Goal: Task Accomplishment & Management: Use online tool/utility

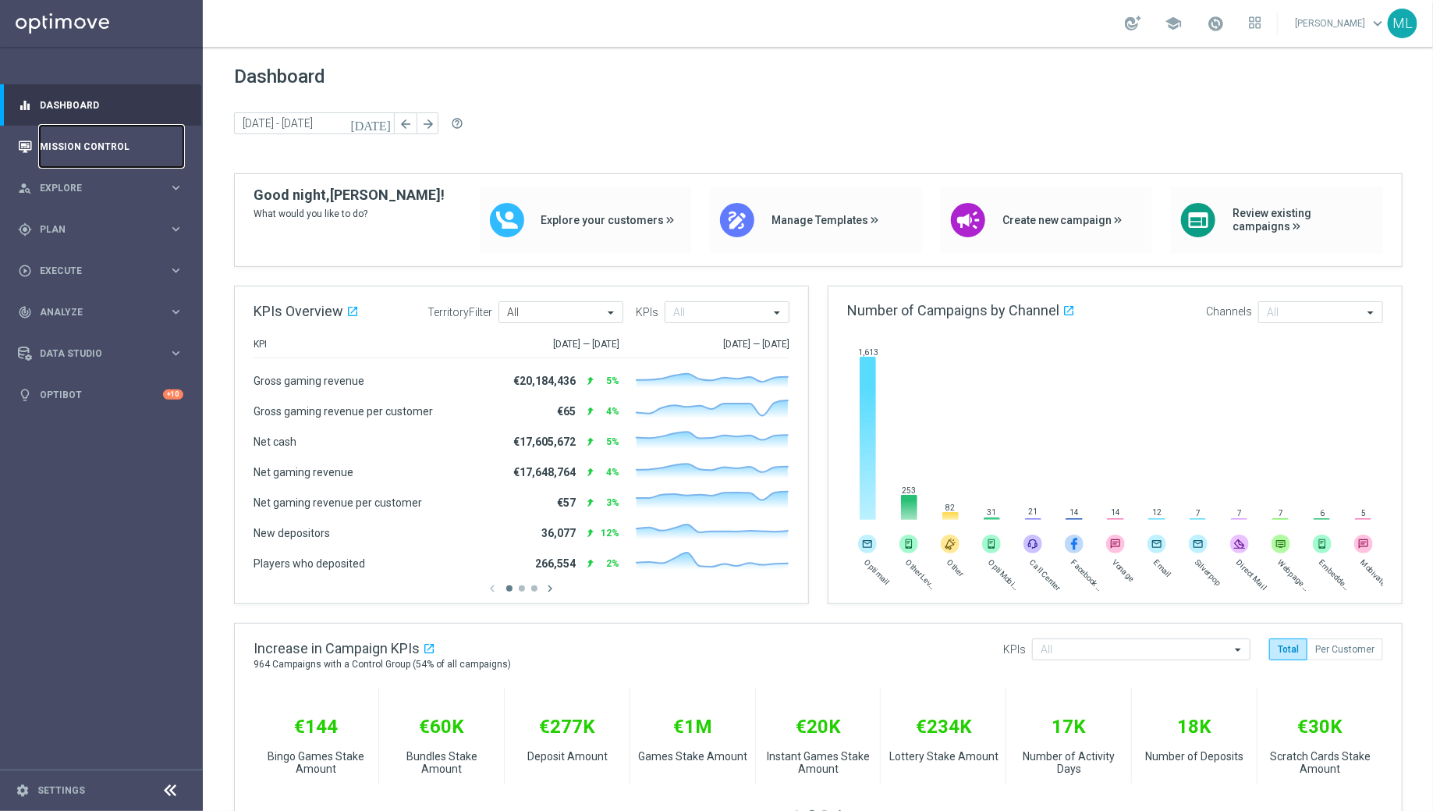
click at [73, 144] on link "Mission Control" at bounding box center [112, 146] width 144 height 41
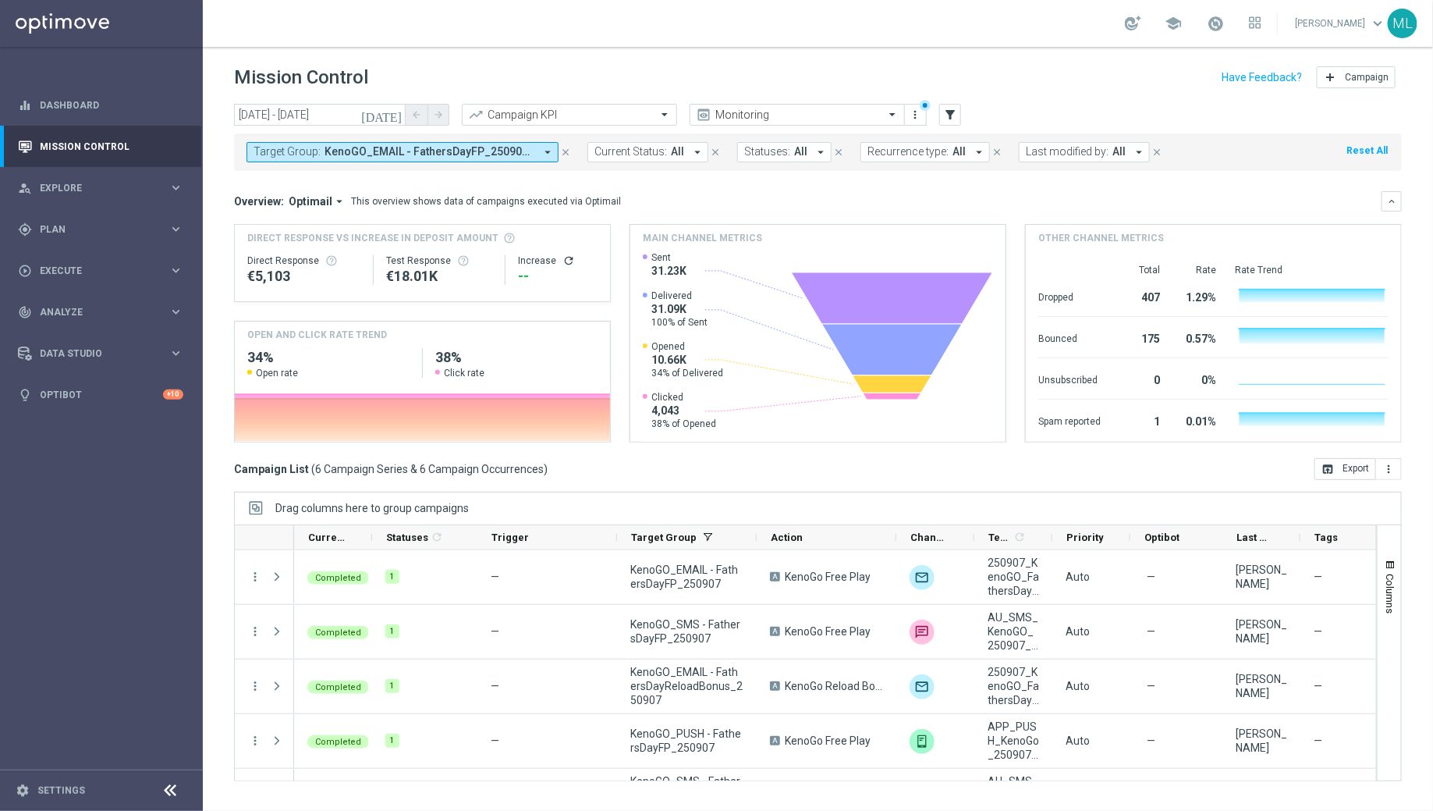
click at [400, 117] on icon "today" at bounding box center [382, 115] width 42 height 14
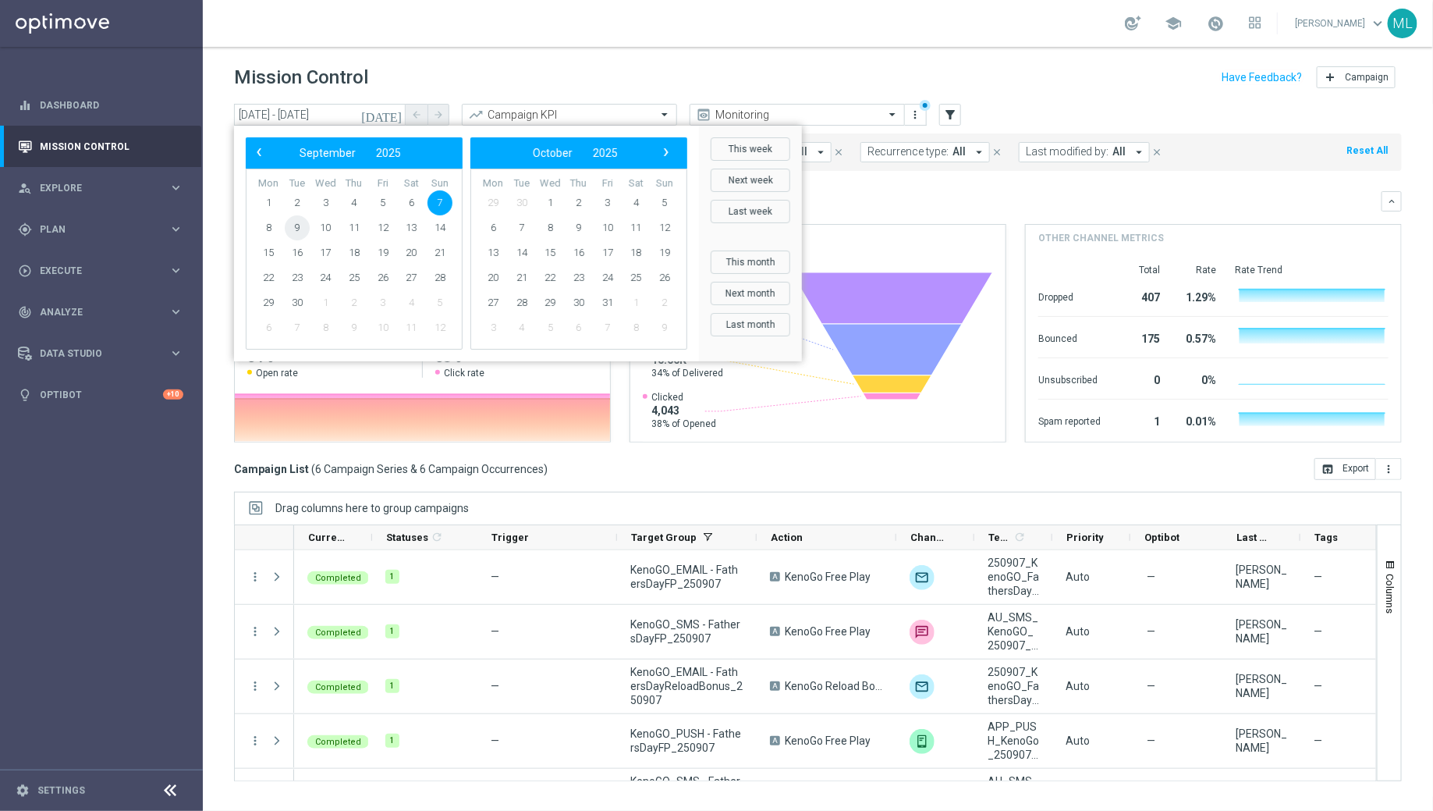
click at [300, 226] on span "9" at bounding box center [297, 227] width 25 height 25
type input "09 Sep 2025 - 09 Sep 2025"
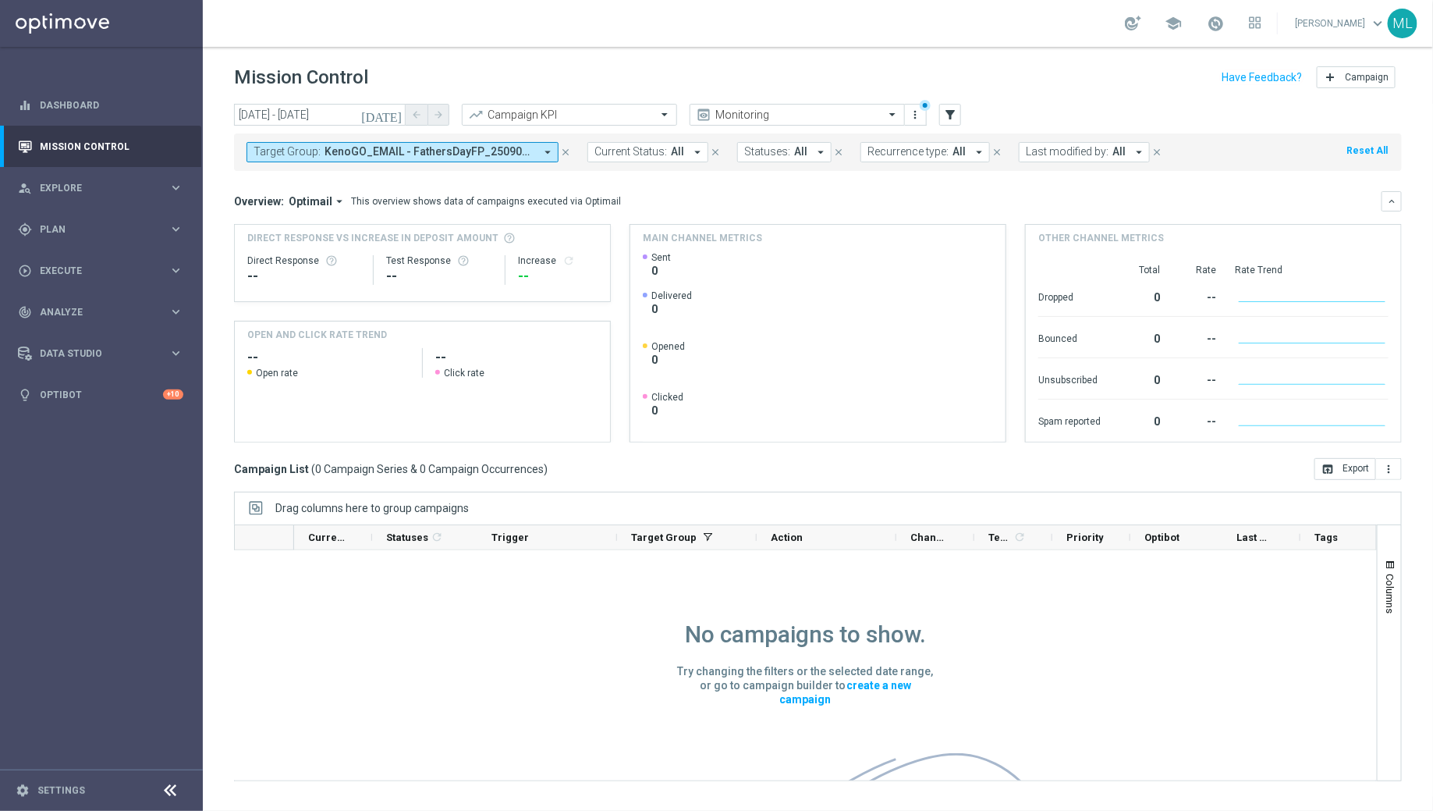
click at [543, 149] on icon "arrow_drop_down" at bounding box center [548, 152] width 14 height 14
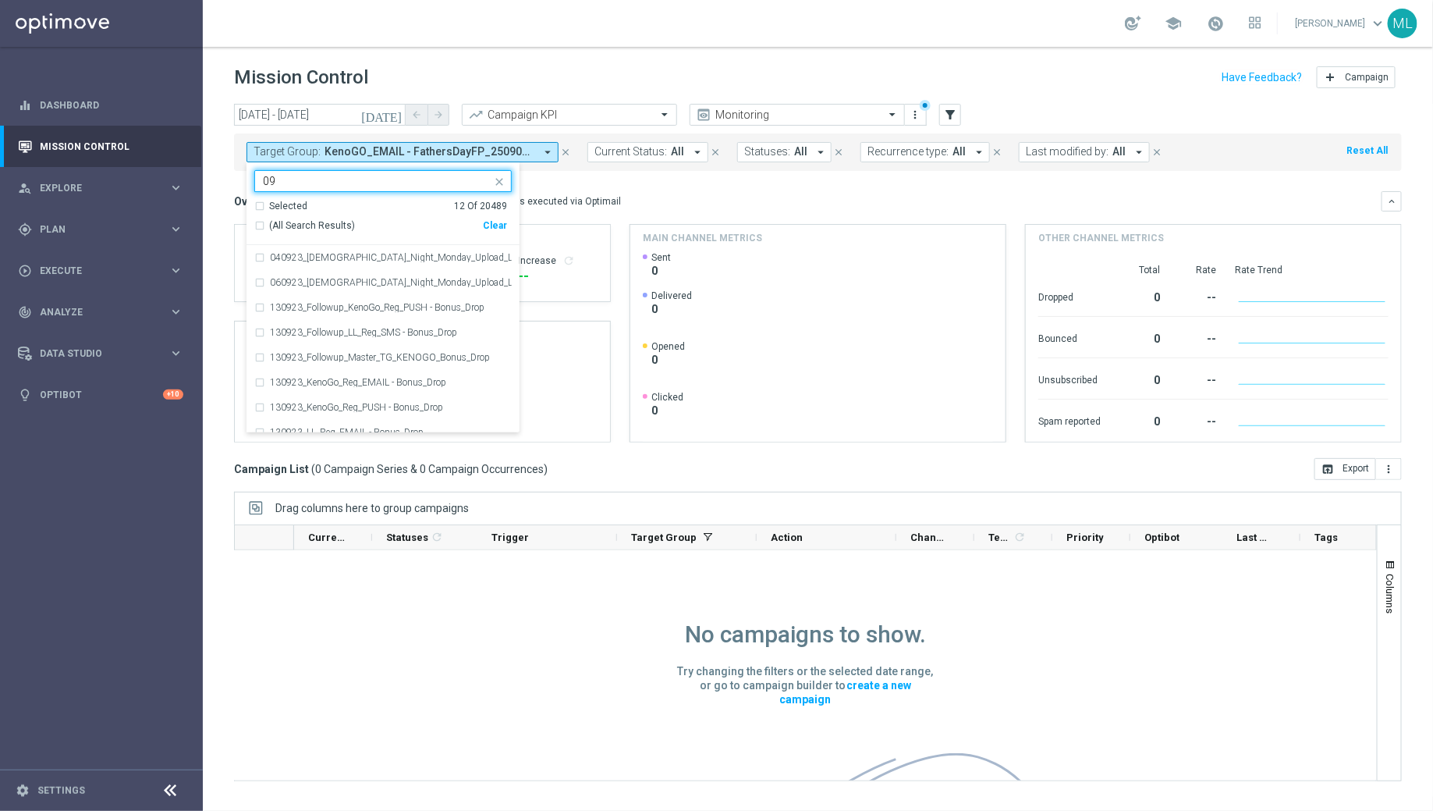
type input "0"
click at [258, 224] on div "(All Search Results)" at bounding box center [368, 225] width 229 height 13
type input "250909"
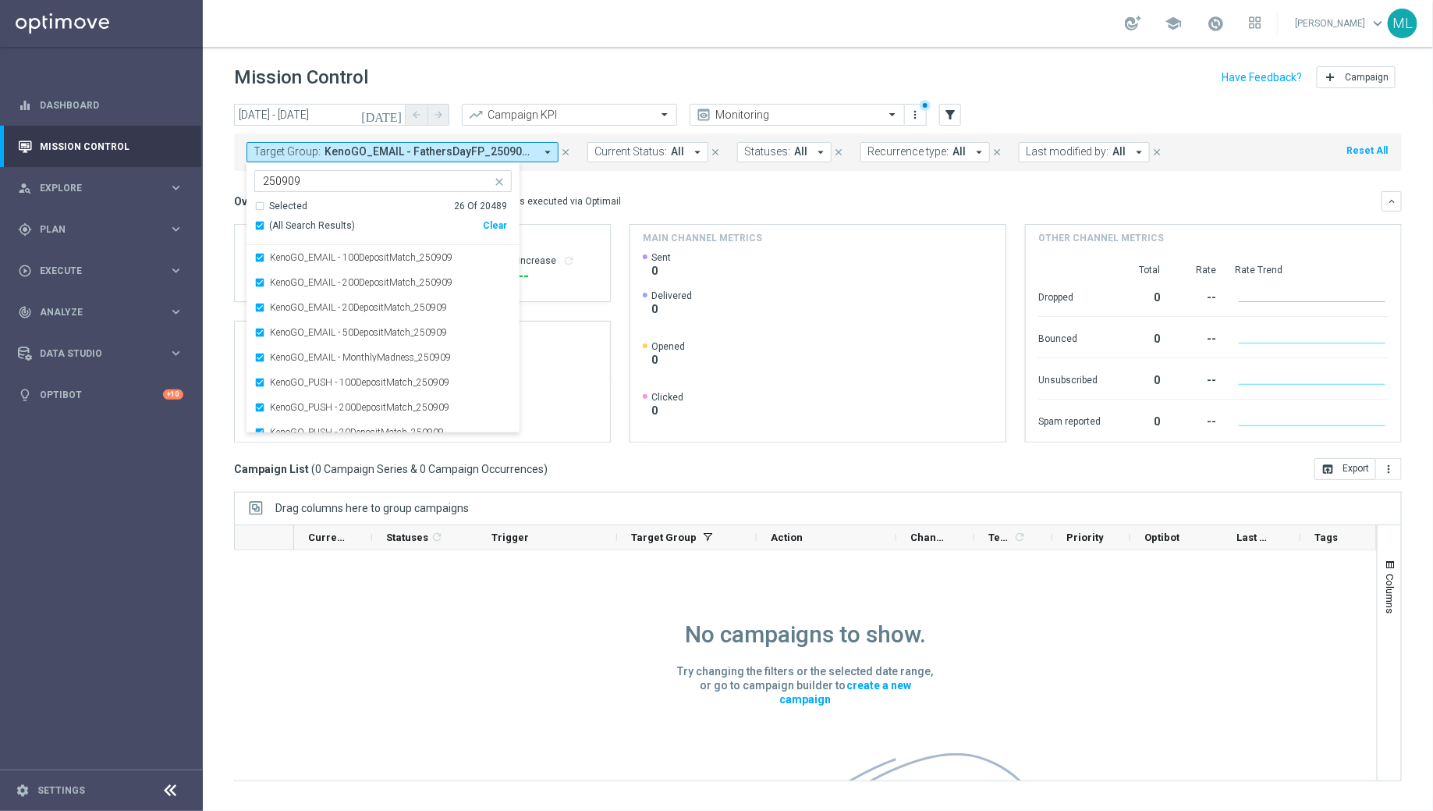
click at [592, 182] on mini-dashboard "Overview: Optimail arrow_drop_down This overview shows data of campaigns execut…" at bounding box center [818, 314] width 1168 height 287
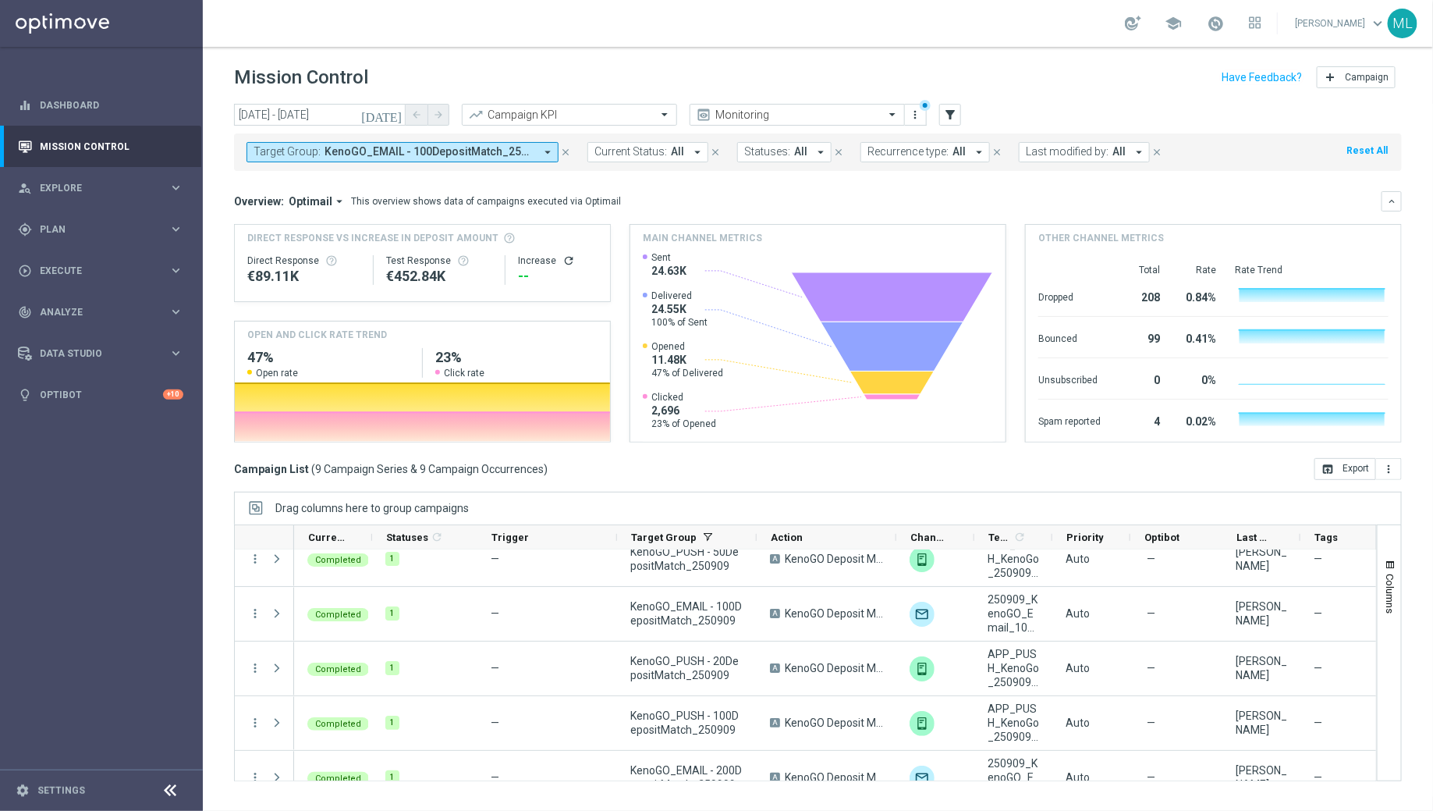
scroll to position [260, 0]
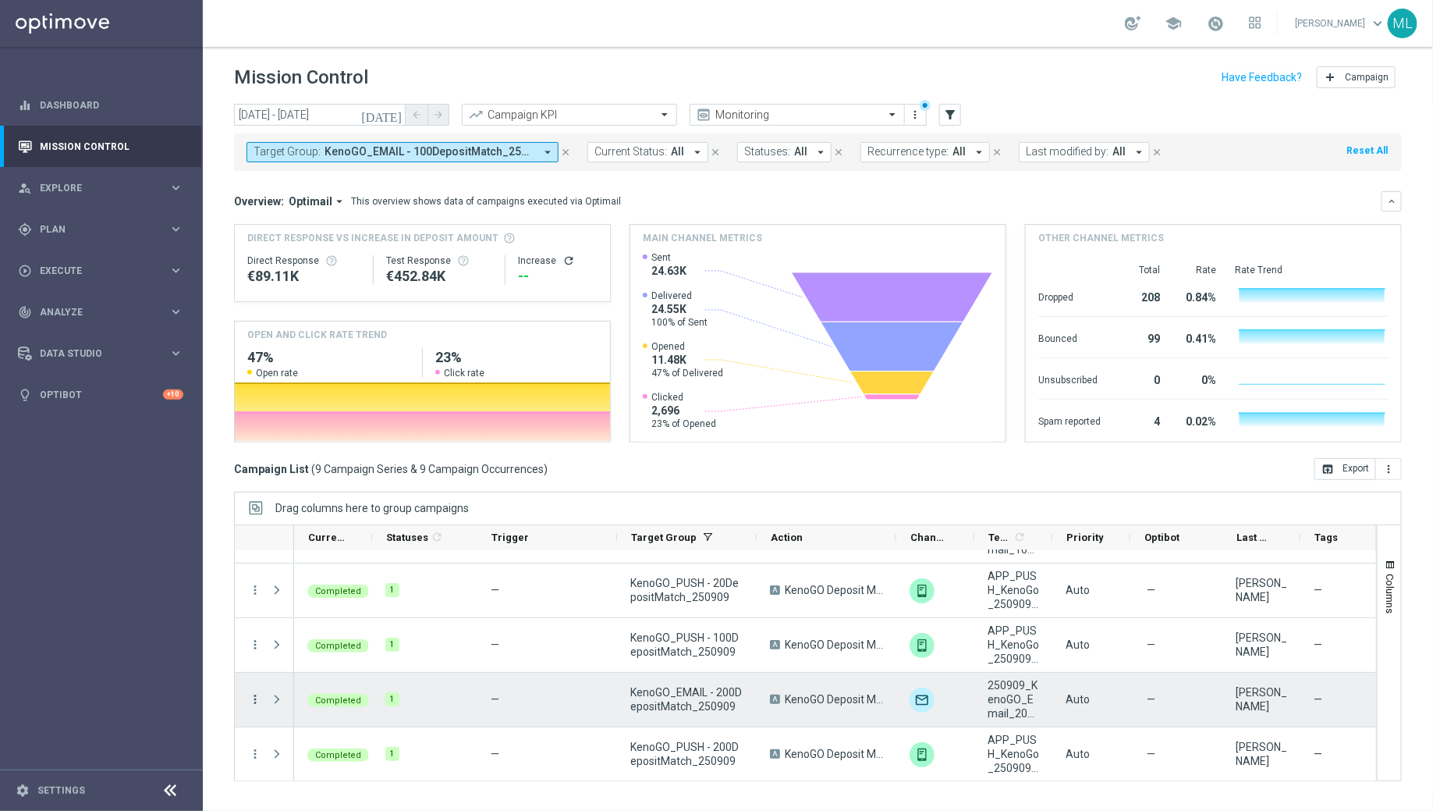
click at [257, 694] on icon "more_vert" at bounding box center [255, 699] width 14 height 14
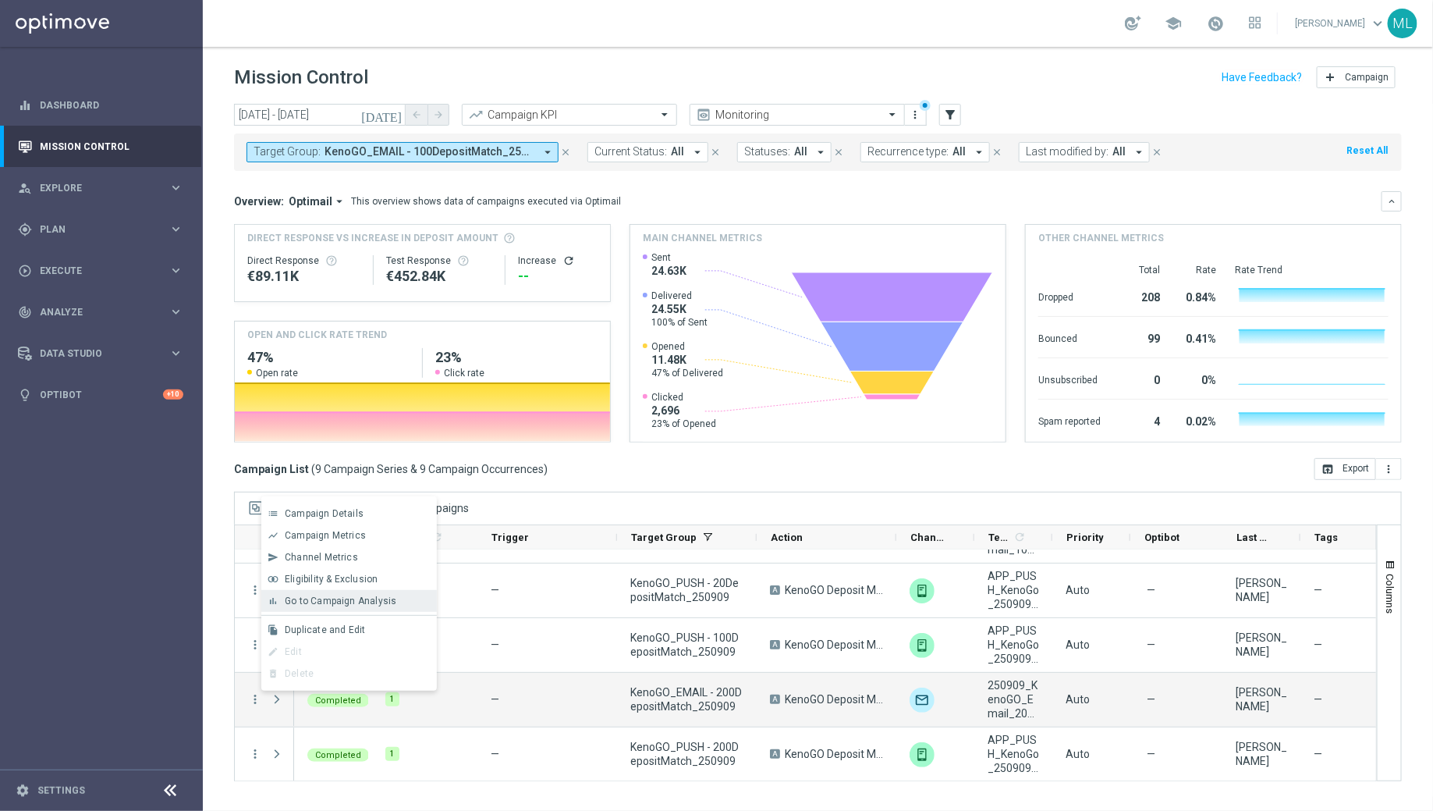
click at [306, 609] on div "bar_chart Go to Campaign Analysis" at bounding box center [349, 601] width 176 height 22
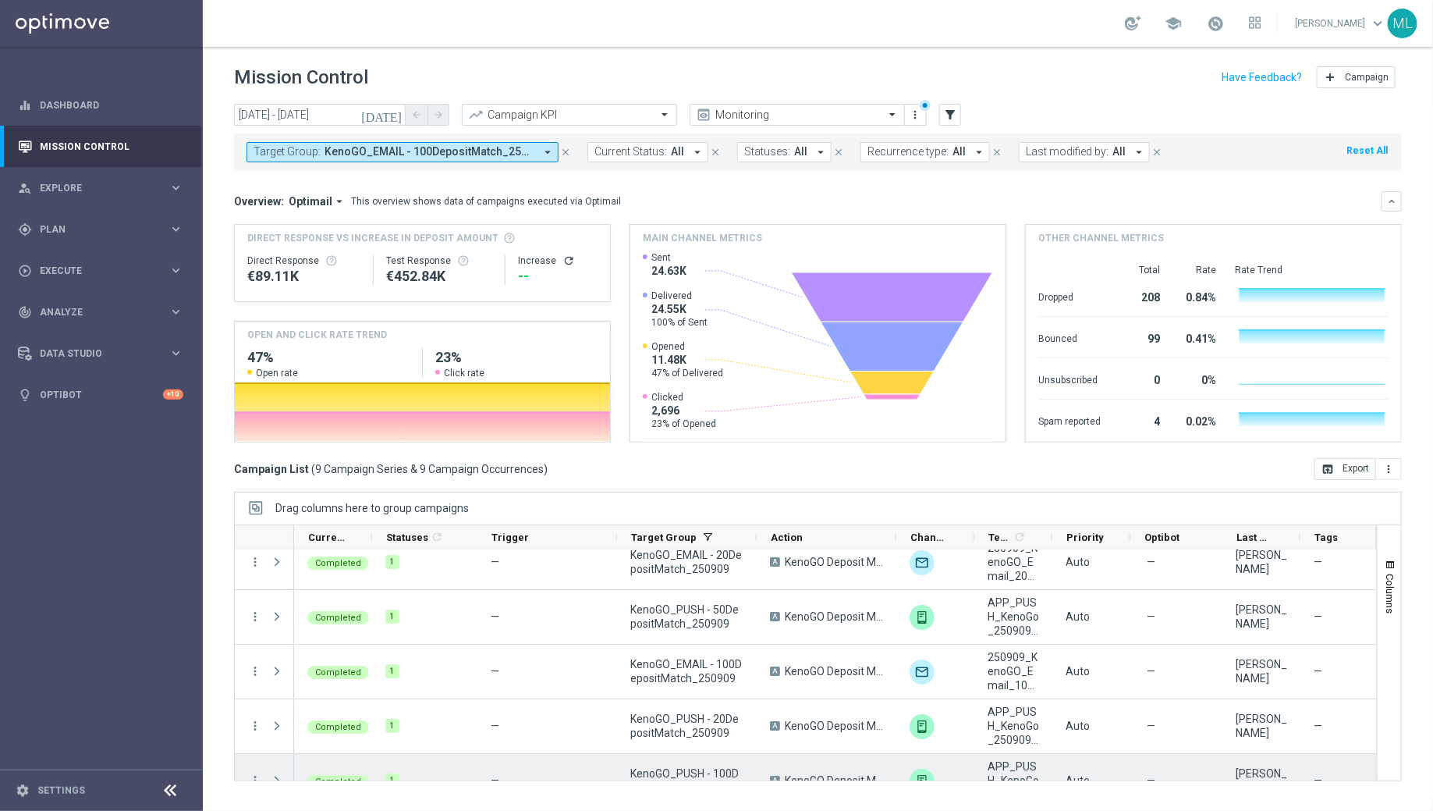
scroll to position [123, 0]
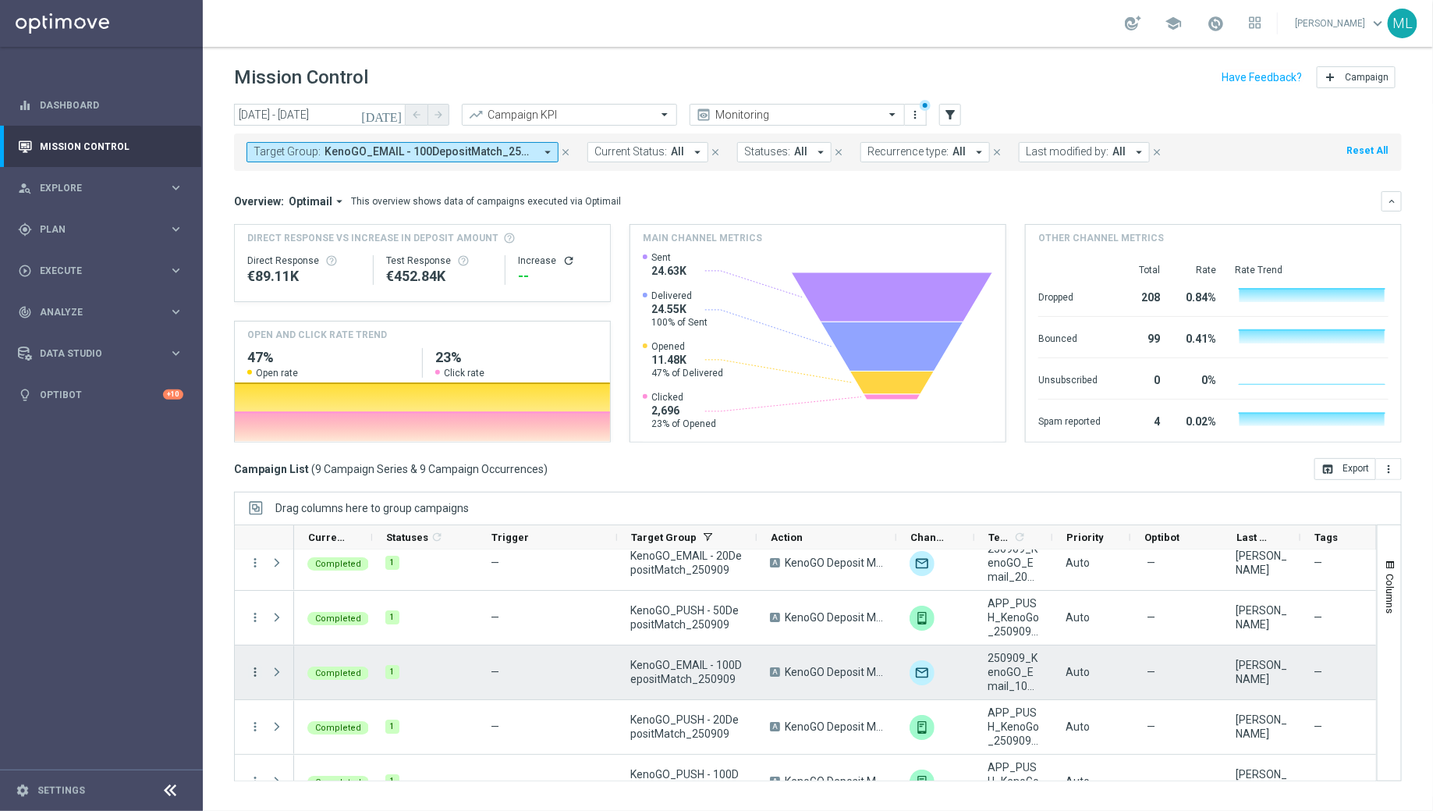
click at [250, 669] on icon "more_vert" at bounding box center [255, 672] width 14 height 14
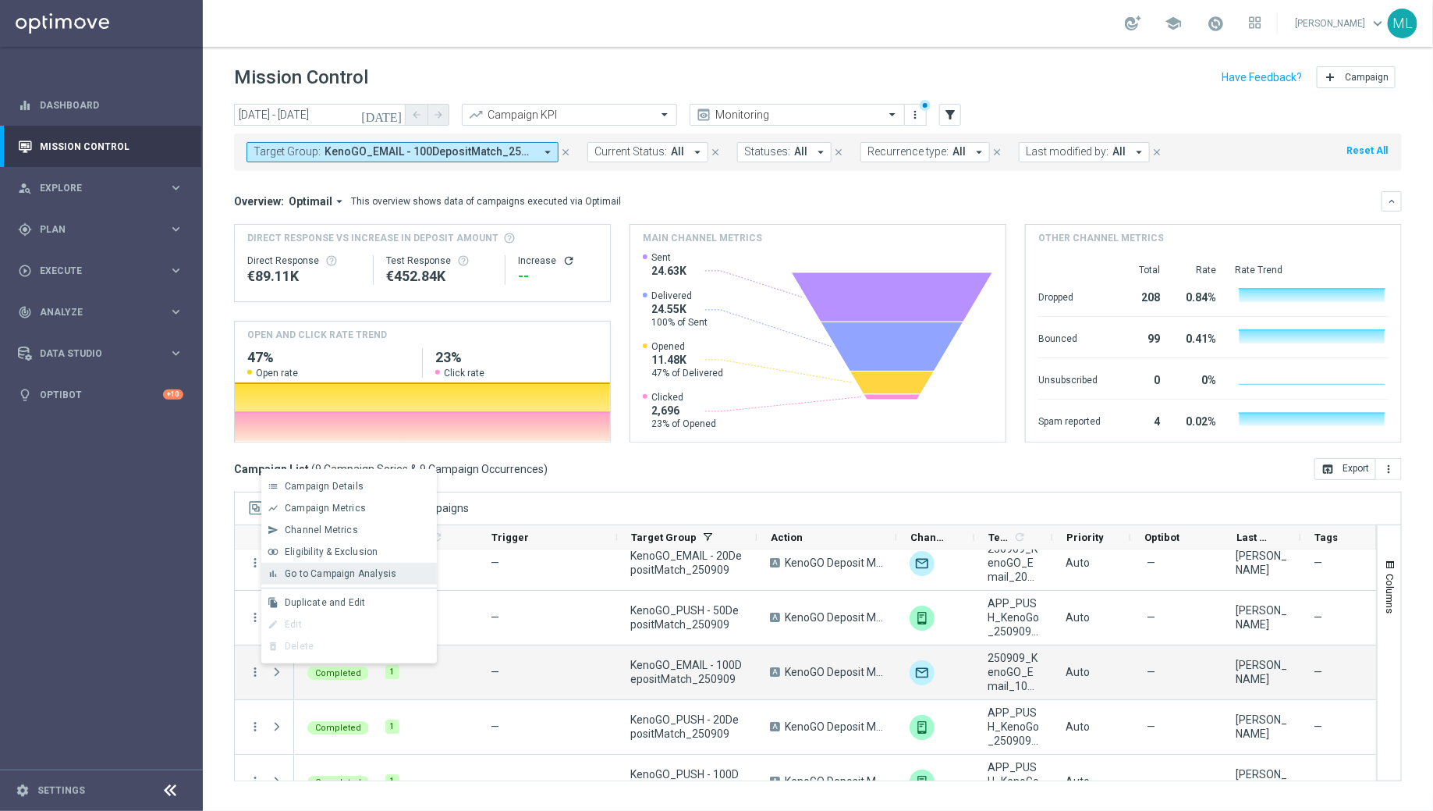
click at [318, 570] on span "Go to Campaign Analysis" at bounding box center [341, 573] width 112 height 11
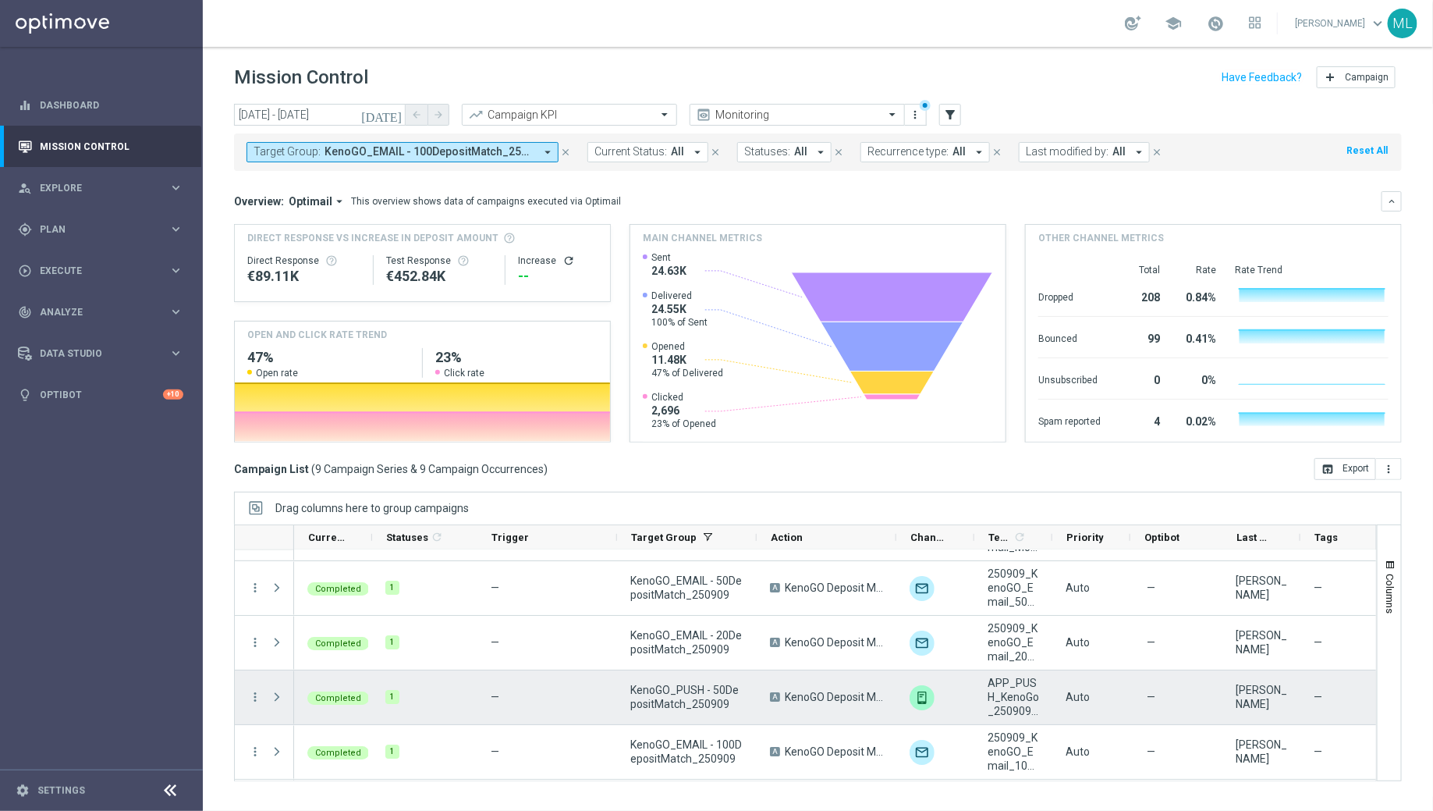
scroll to position [43, 0]
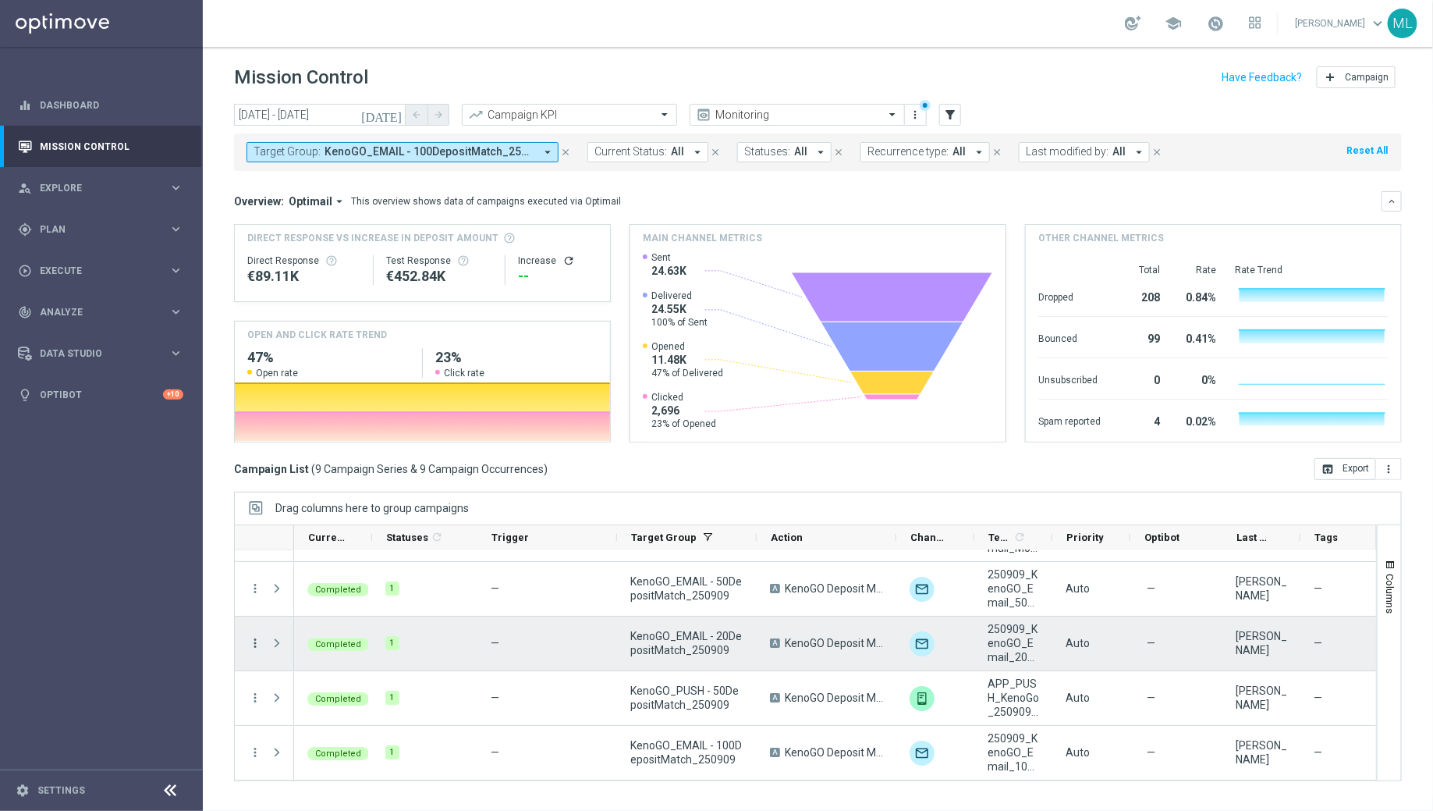
click at [257, 636] on icon "more_vert" at bounding box center [255, 643] width 14 height 14
click at [326, 539] on span "Go to Campaign Analysis" at bounding box center [341, 544] width 112 height 11
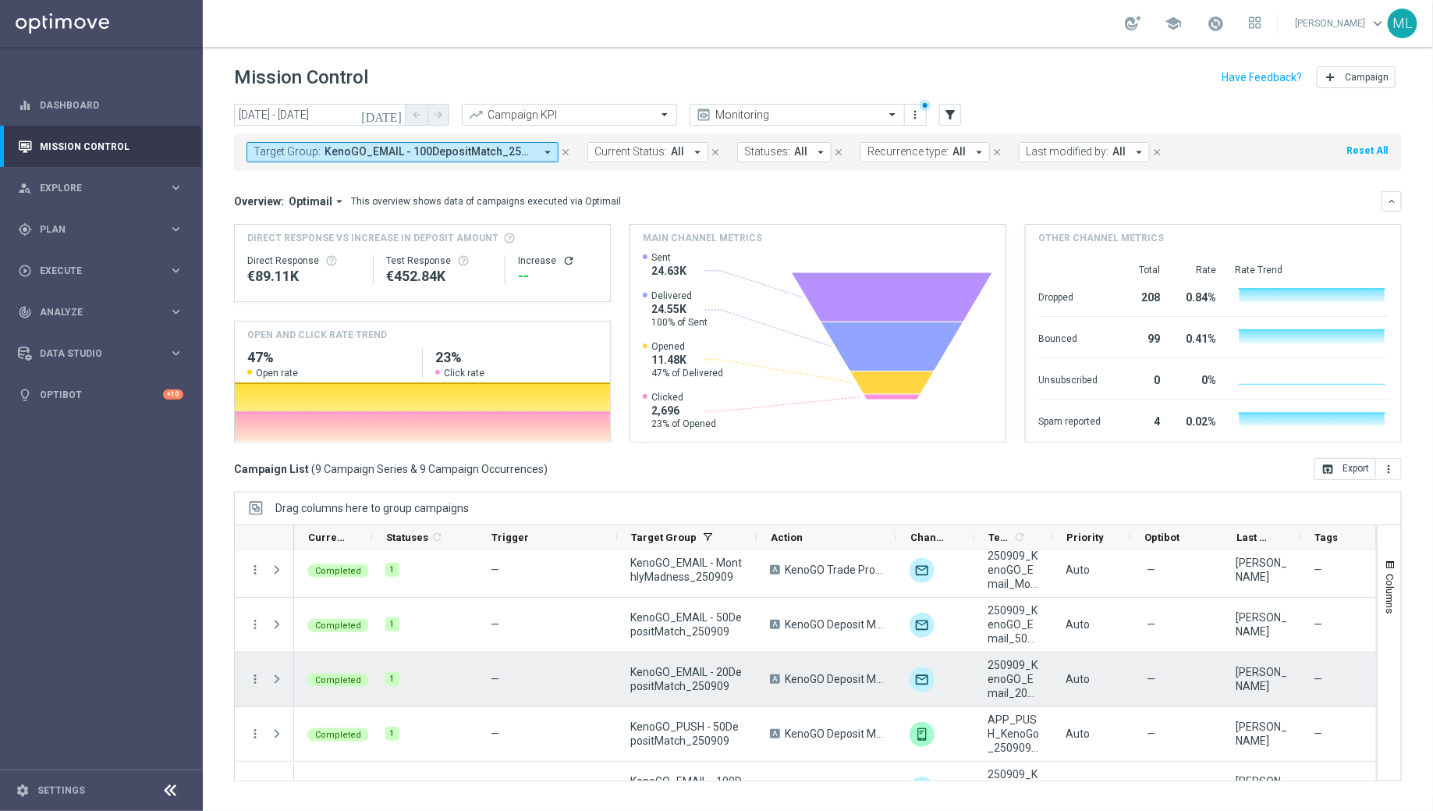
scroll to position [0, 0]
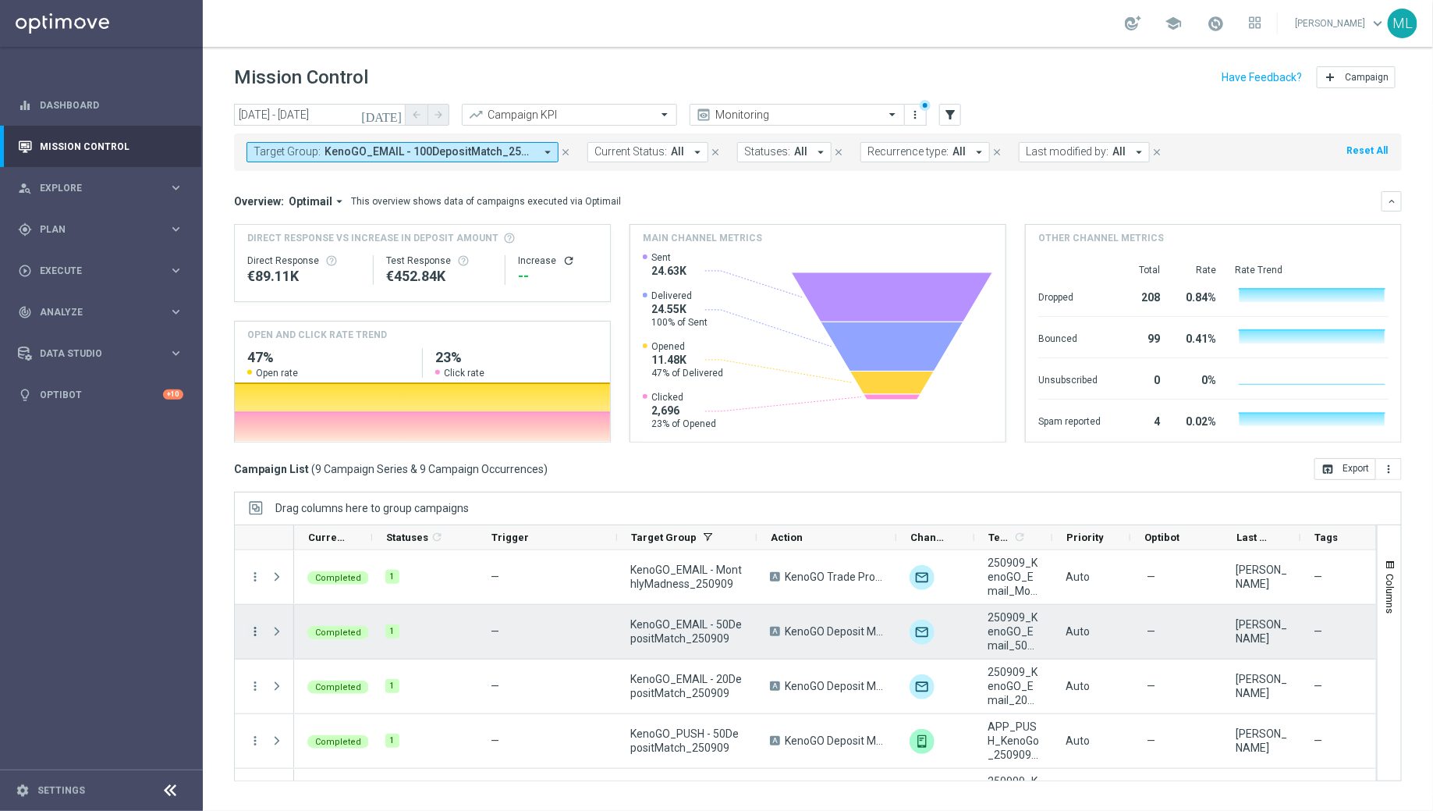
click at [256, 630] on icon "more_vert" at bounding box center [255, 631] width 14 height 14
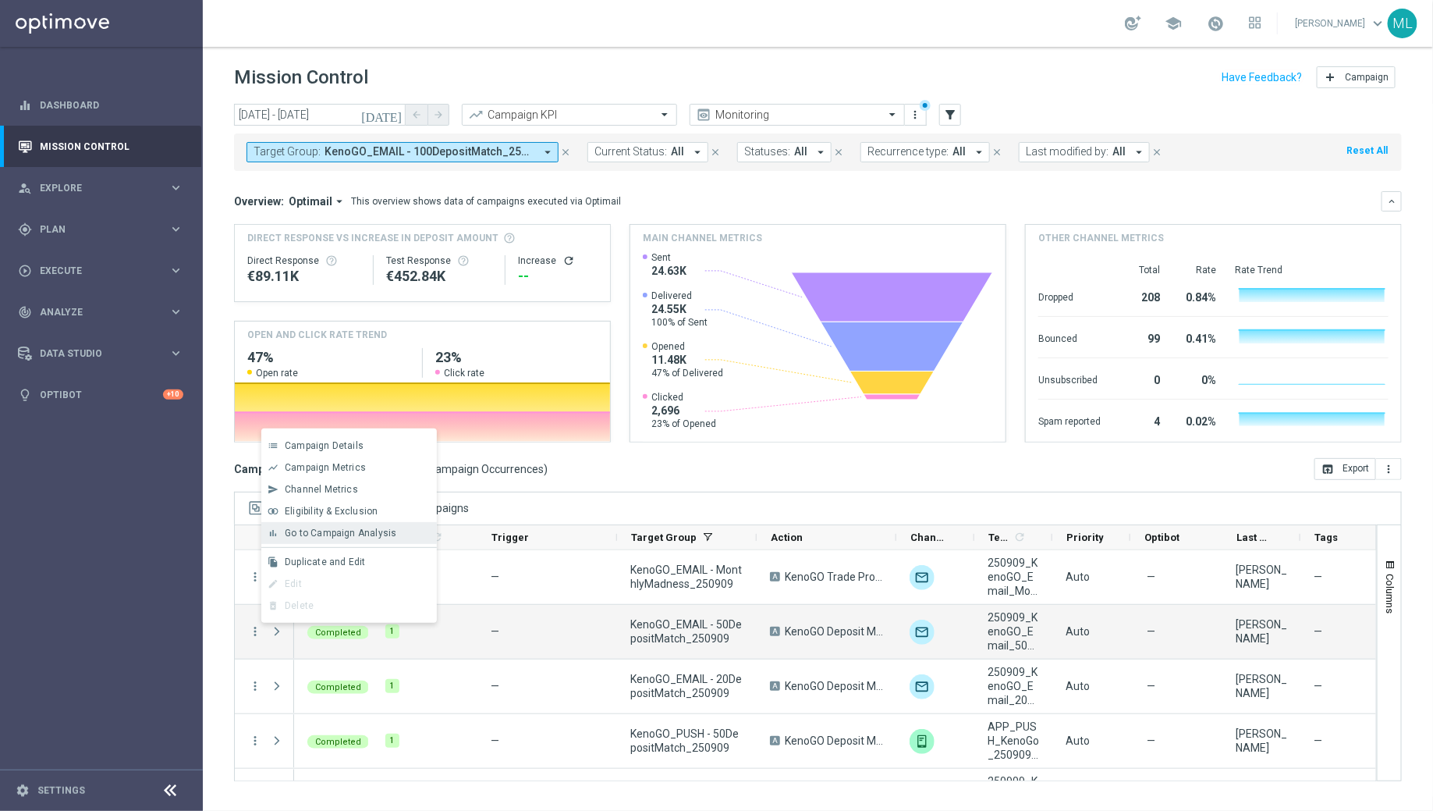
click at [307, 537] on span "Go to Campaign Analysis" at bounding box center [341, 532] width 112 height 11
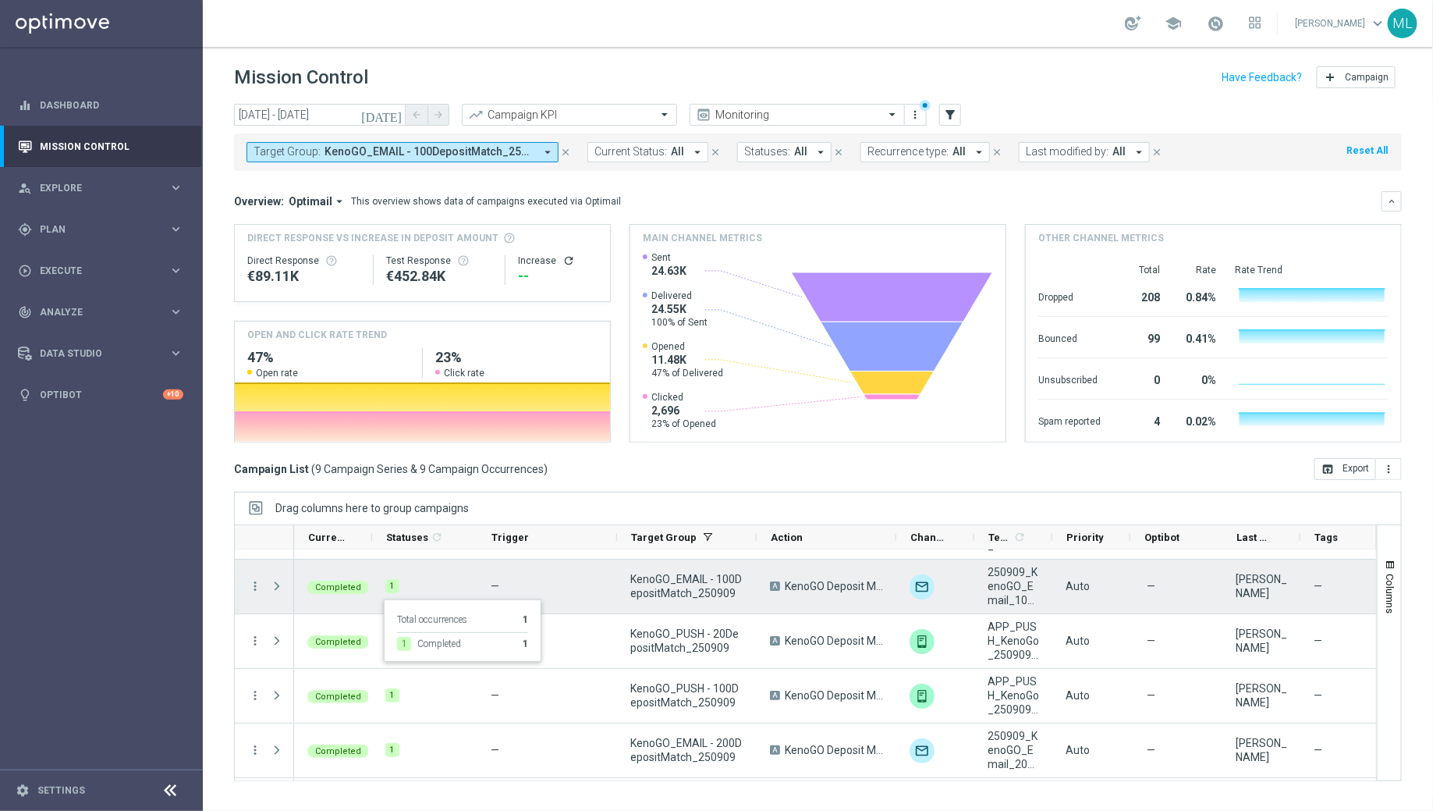
scroll to position [260, 0]
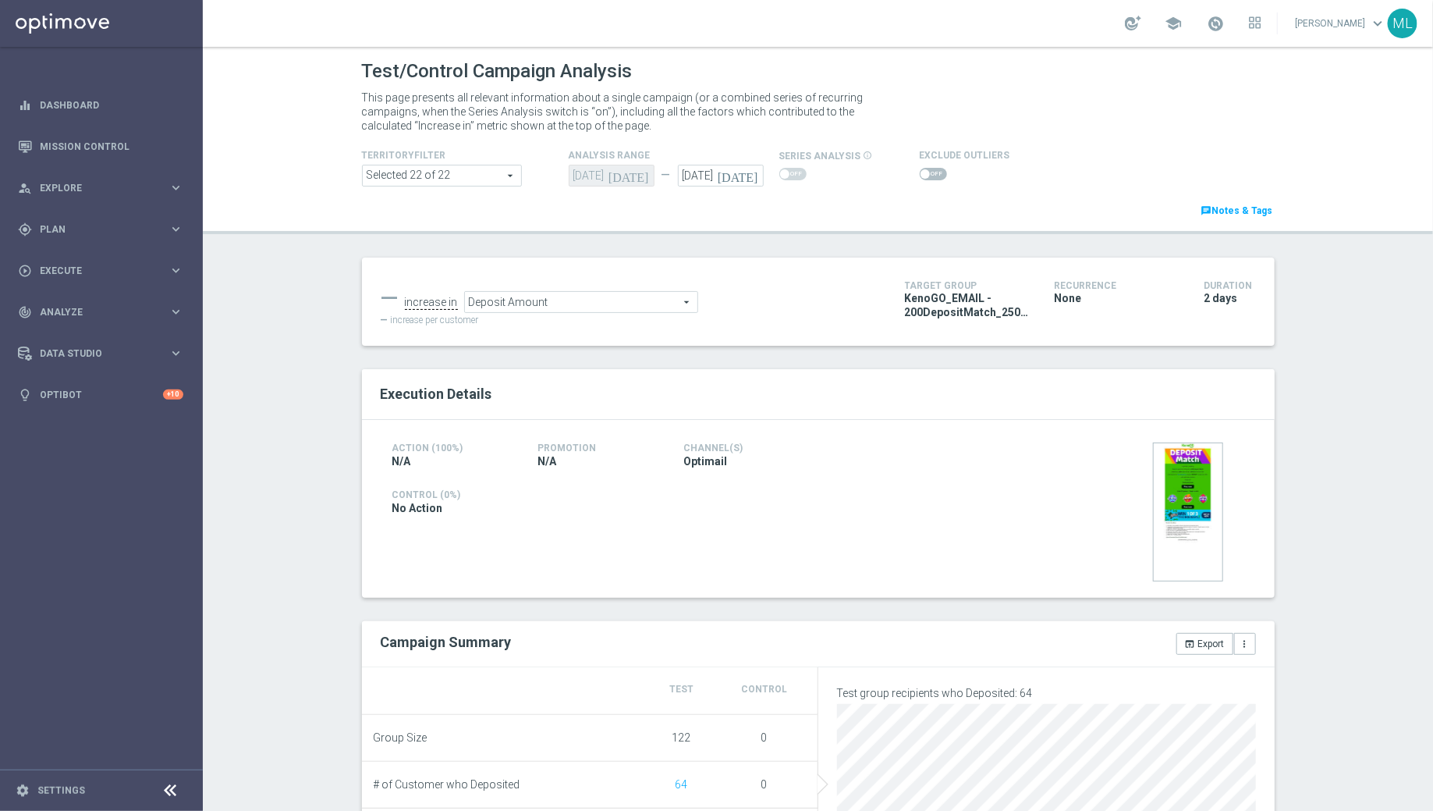
click at [695, 302] on span "Deposit Amount" at bounding box center [581, 302] width 233 height 20
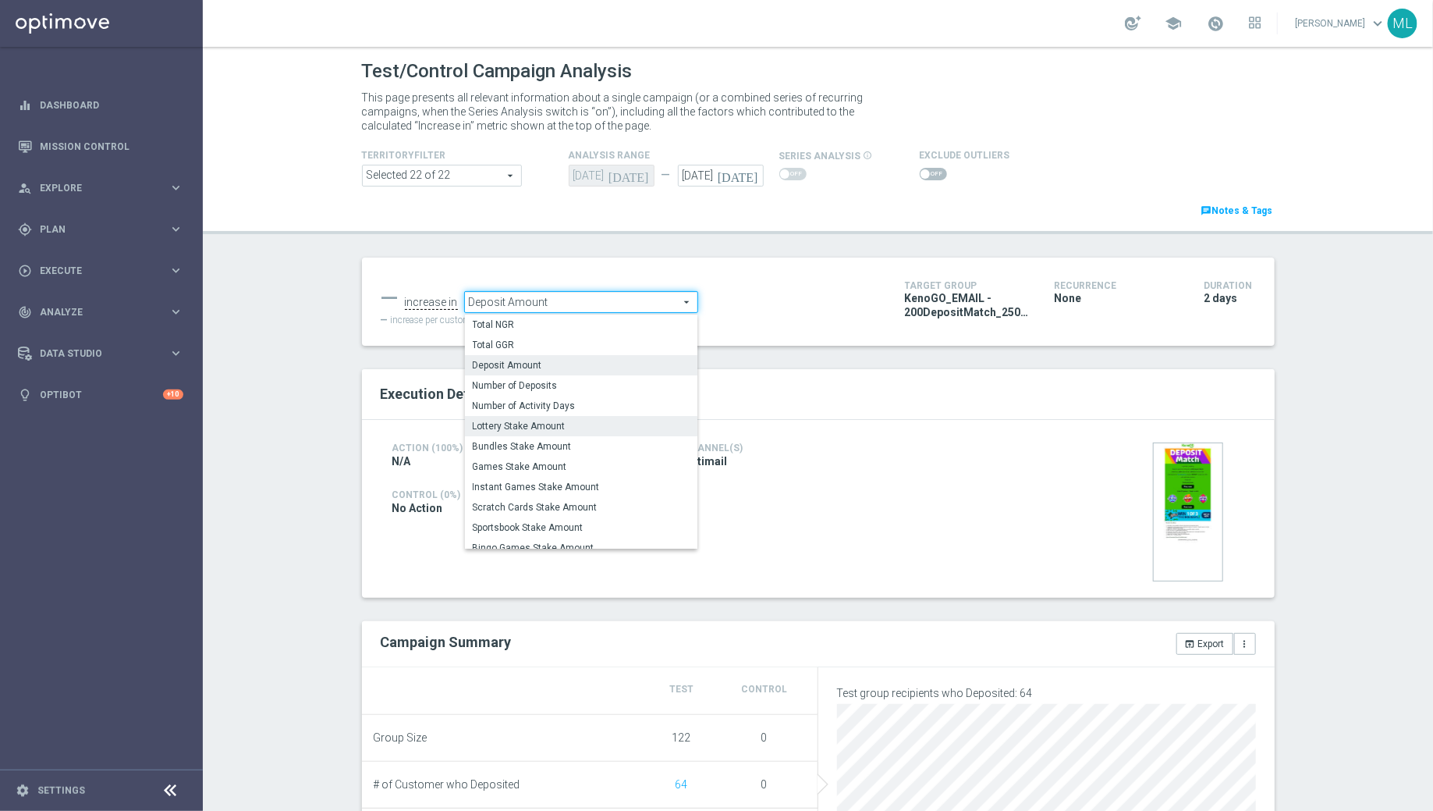
click at [567, 430] on span "Lottery Stake Amount" at bounding box center [581, 426] width 217 height 12
type input "Lottery Stake Amount"
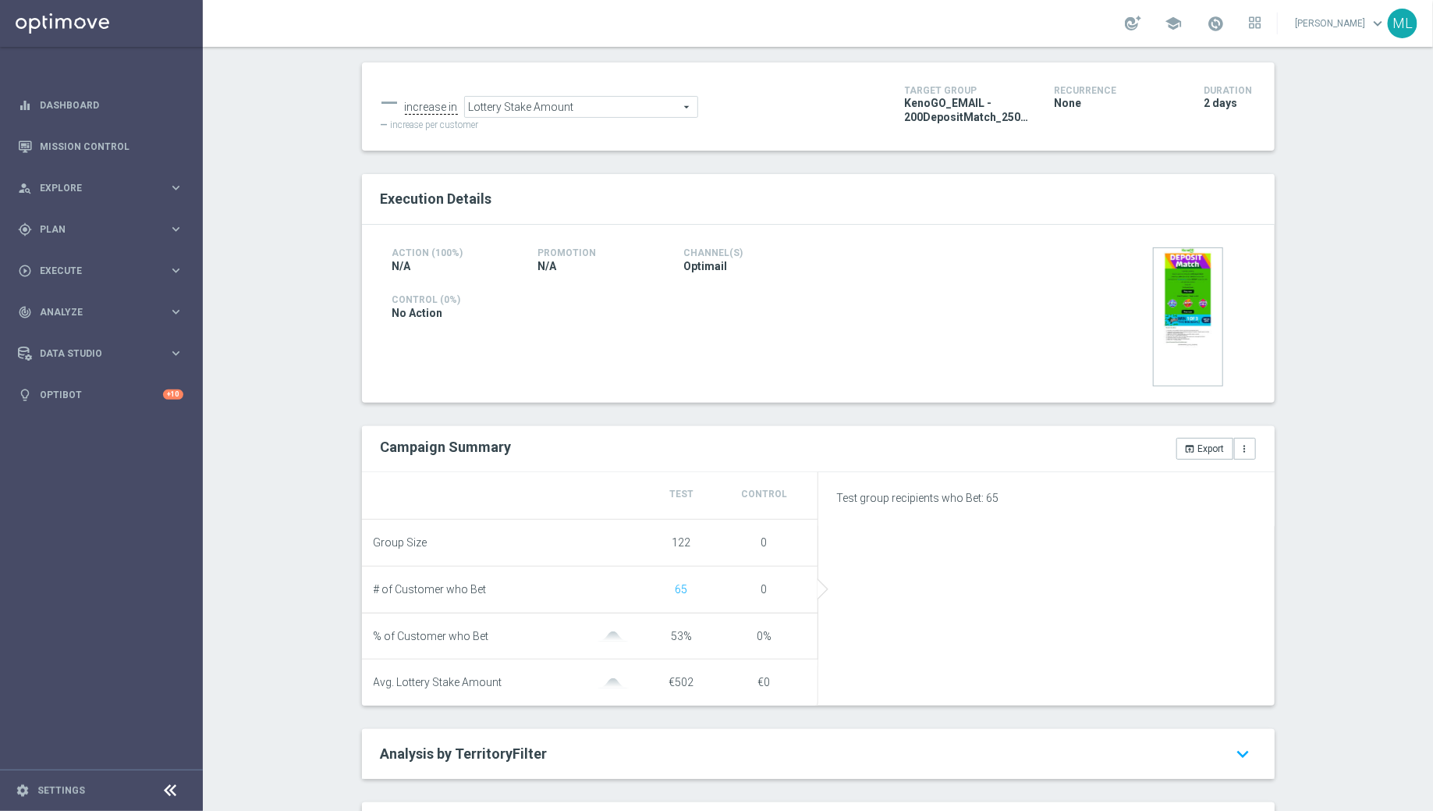
scroll to position [228, 0]
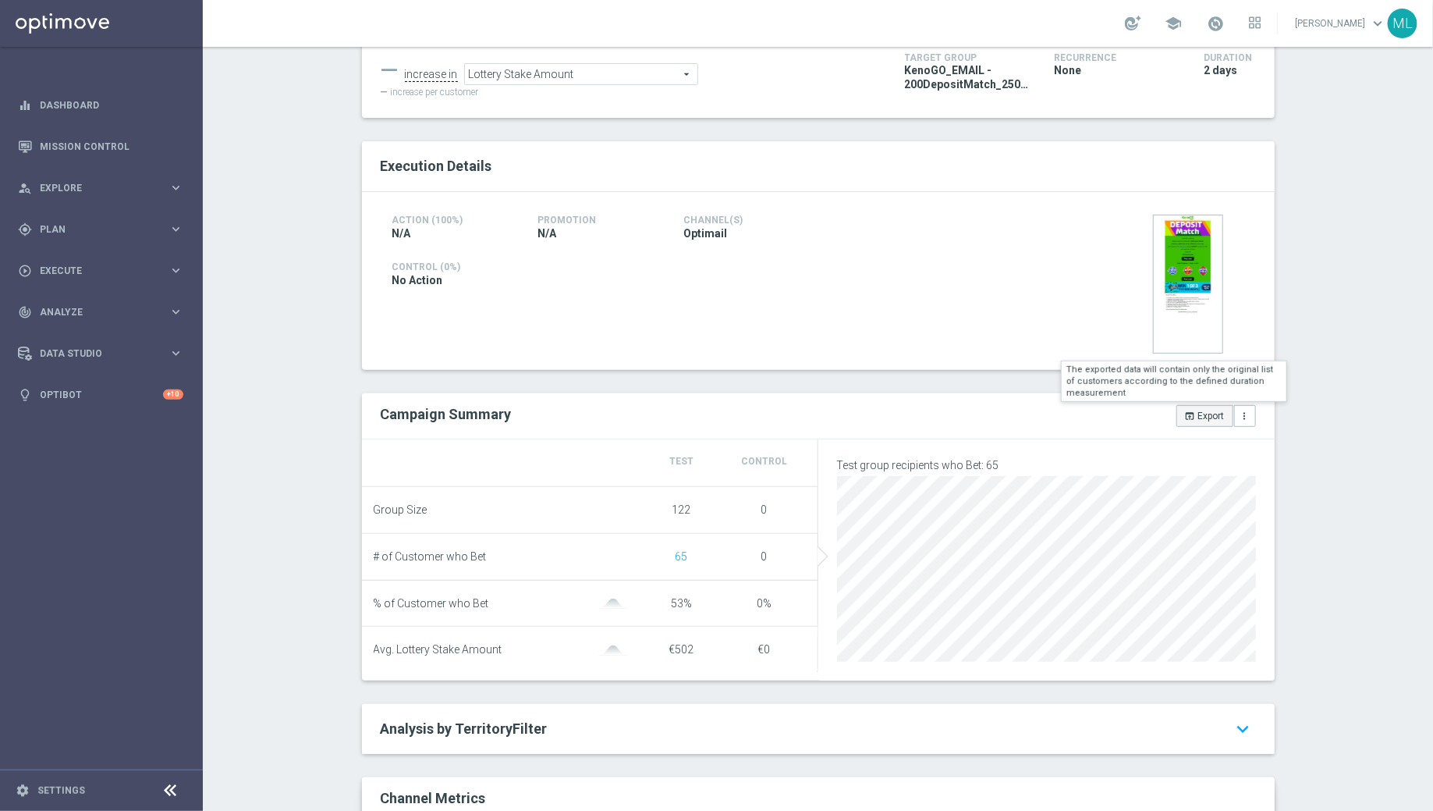
click at [1191, 417] on icon "open_in_browser" at bounding box center [1190, 415] width 11 height 11
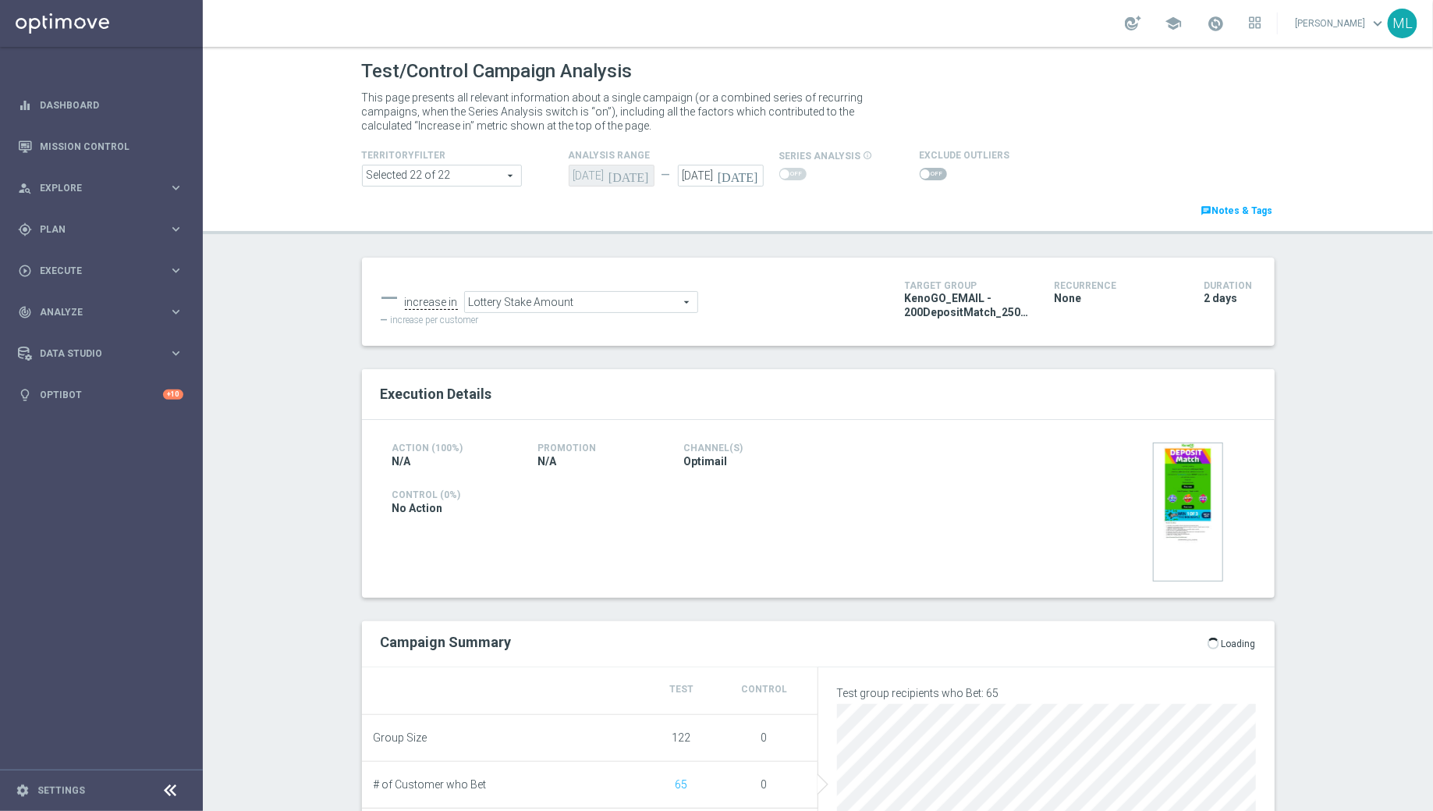
scroll to position [1, 0]
click at [638, 300] on span "Deposit Amount" at bounding box center [581, 302] width 233 height 20
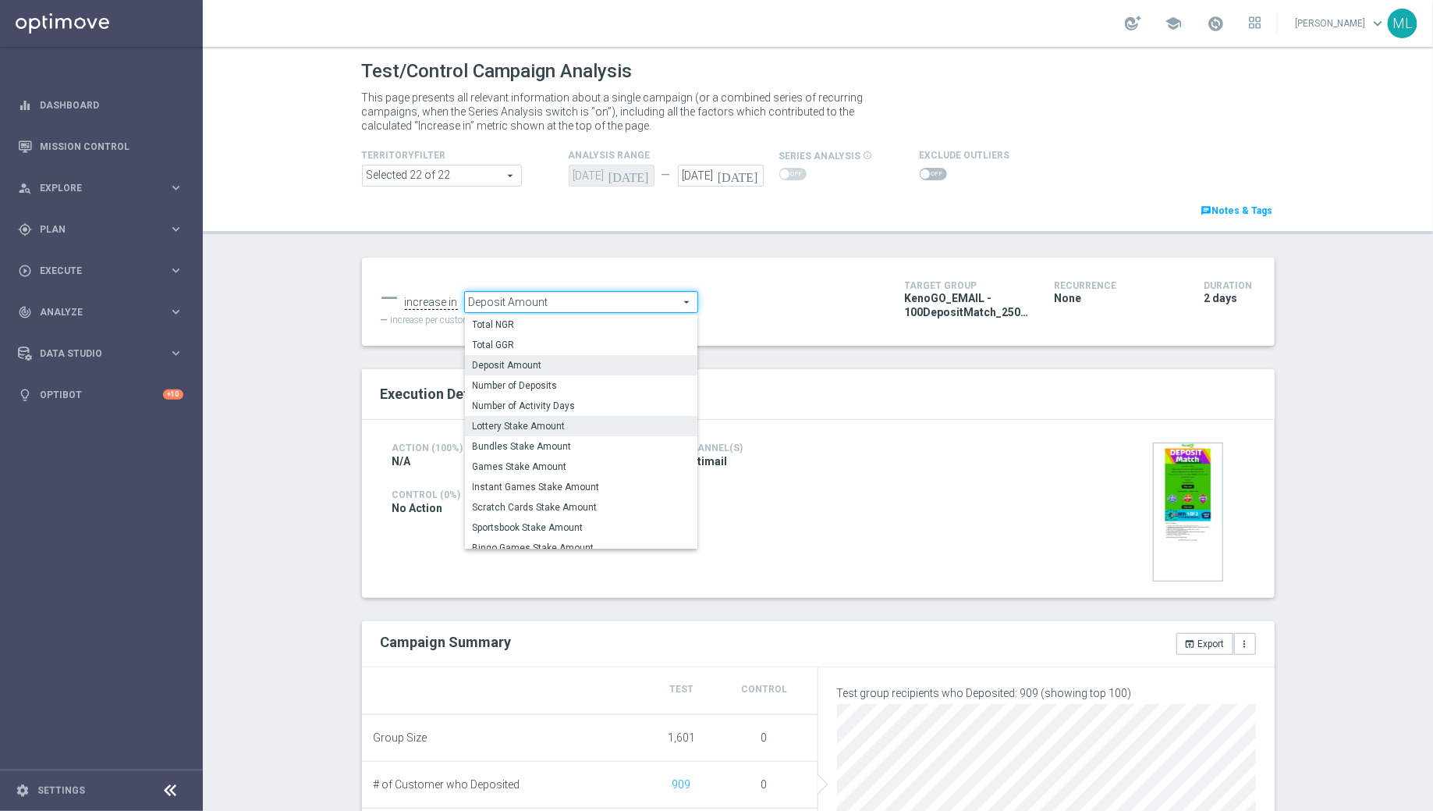
click at [553, 431] on span "Lottery Stake Amount" at bounding box center [581, 426] width 217 height 12
type input "Lottery Stake Amount"
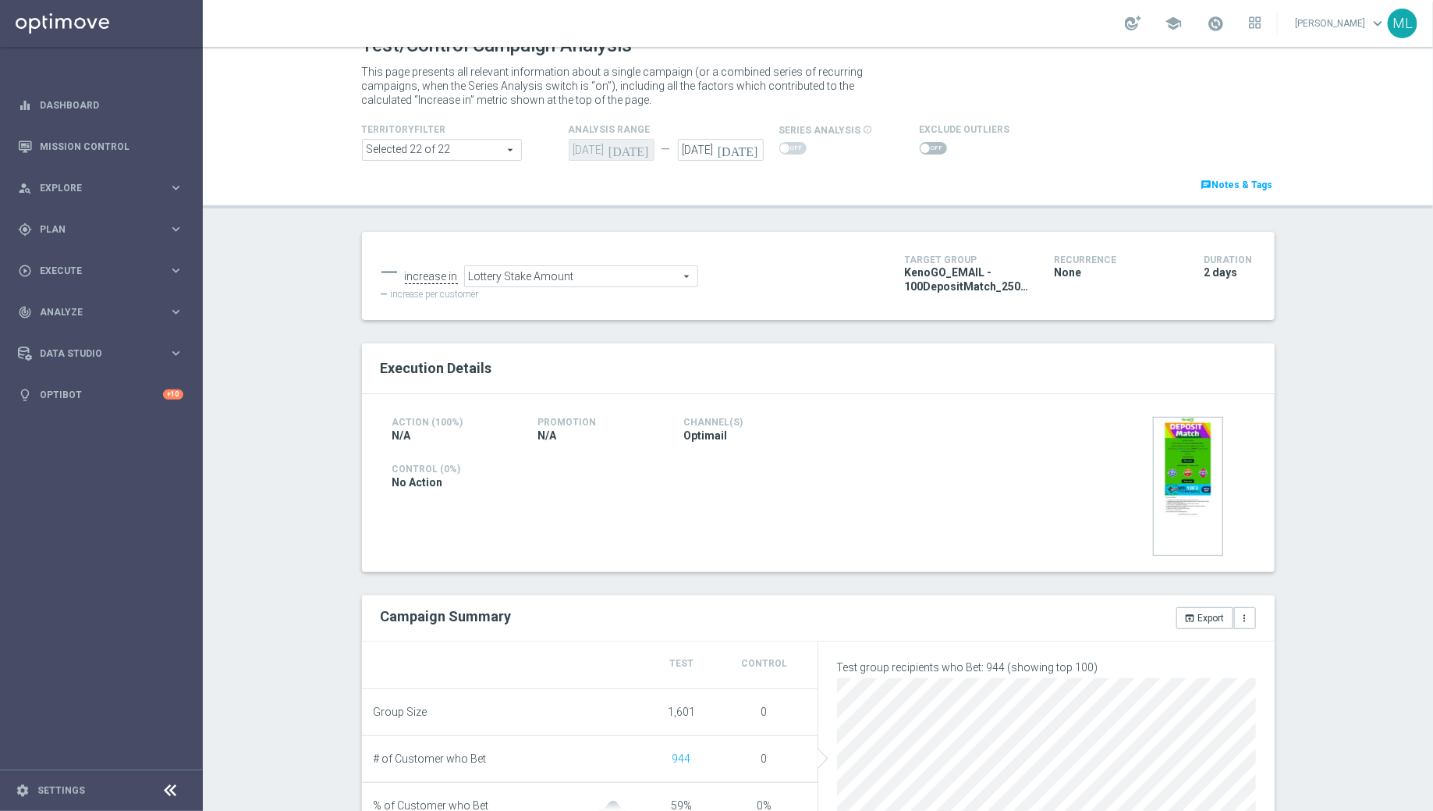
scroll to position [12, 0]
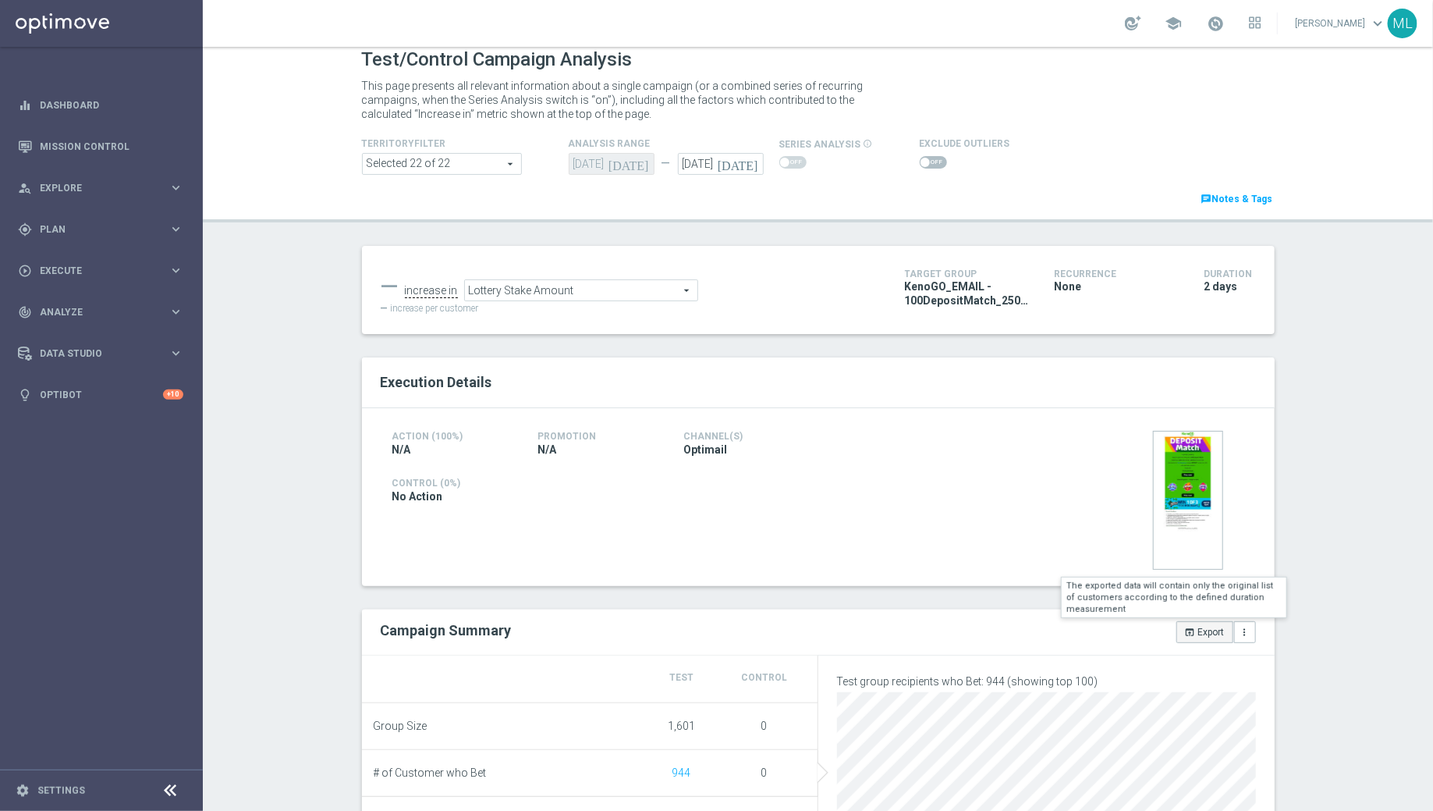
click at [1202, 633] on button "open_in_browser Export" at bounding box center [1205, 632] width 57 height 22
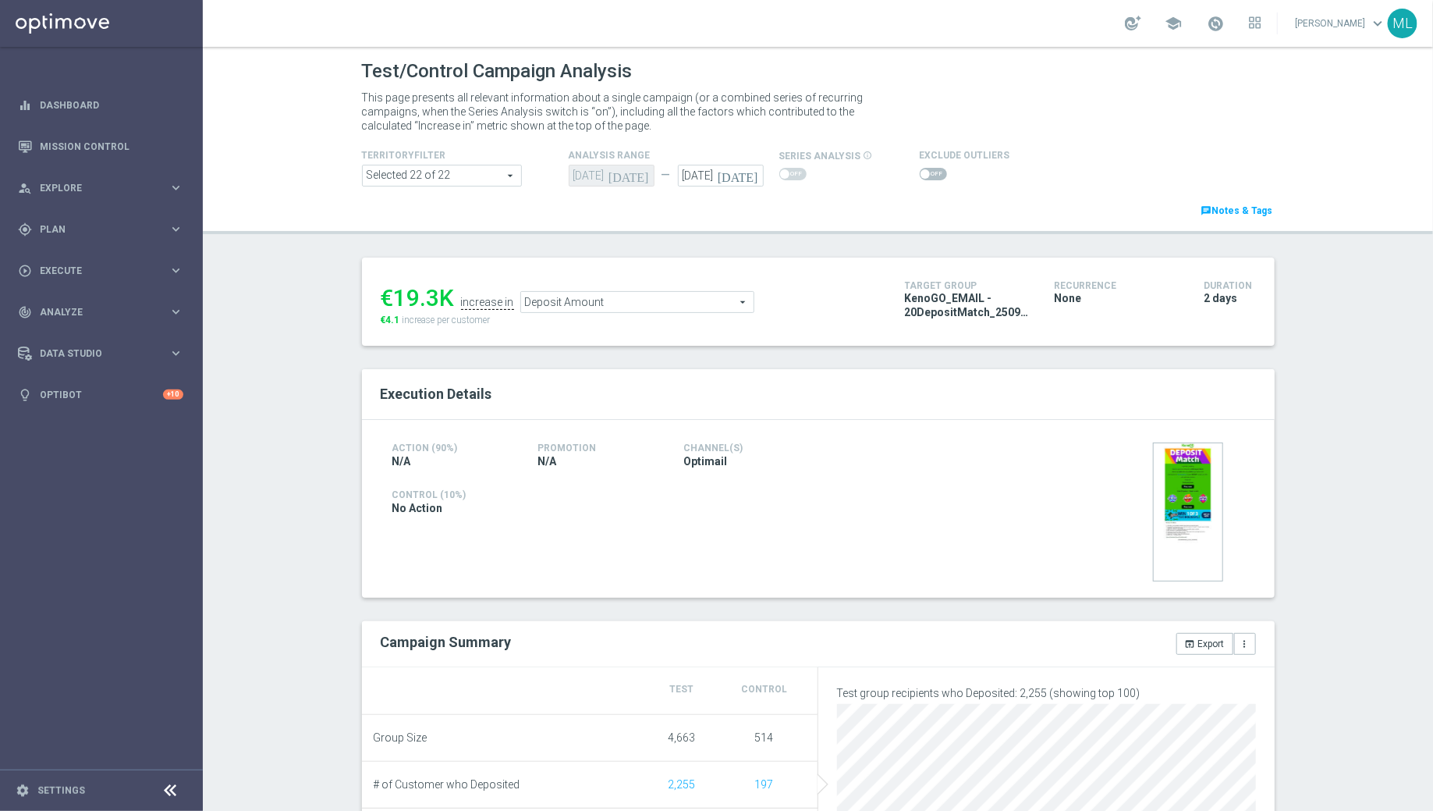
click at [615, 299] on span "Deposit Amount" at bounding box center [637, 302] width 233 height 20
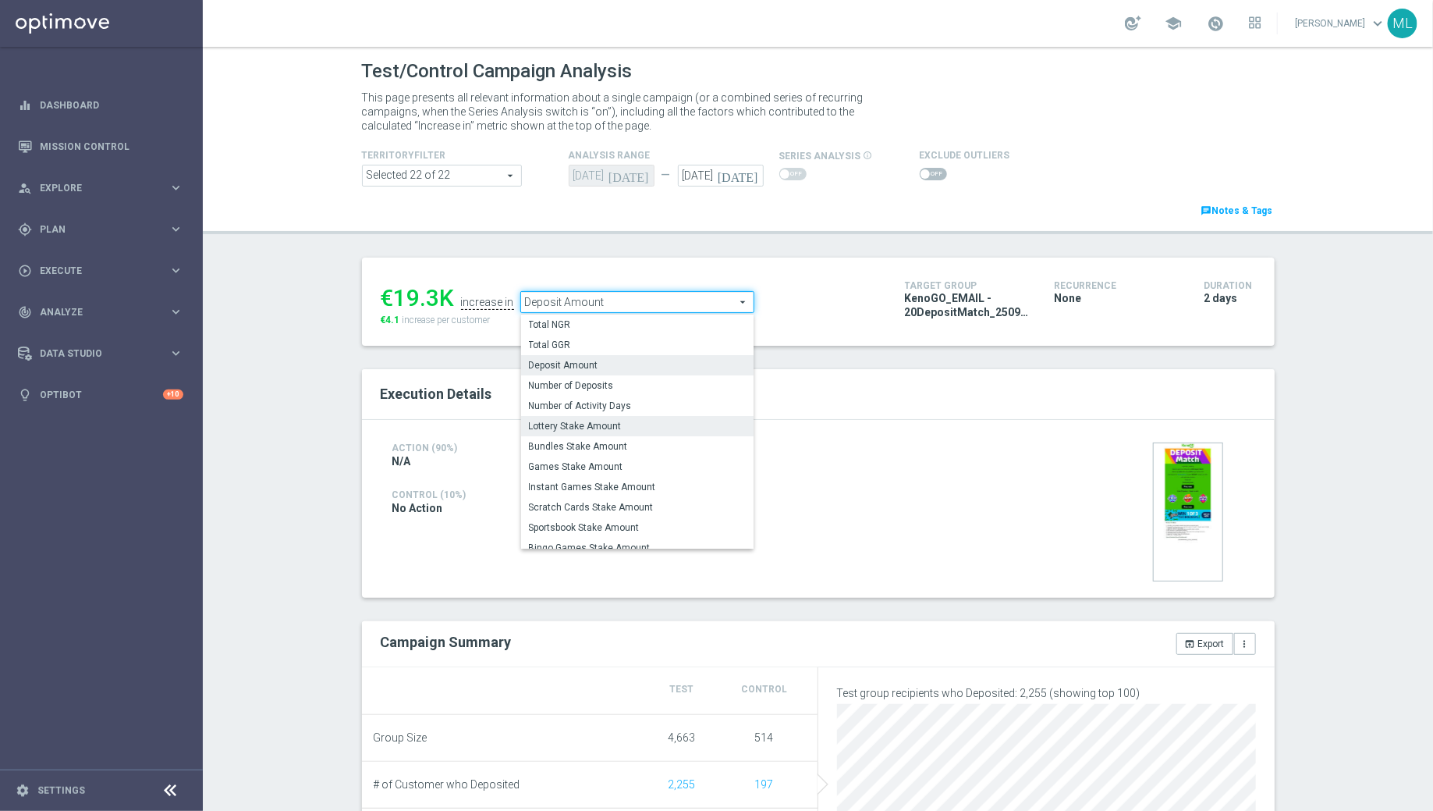
click at [598, 420] on span "Lottery Stake Amount" at bounding box center [637, 426] width 217 height 12
type input "Lottery Stake Amount"
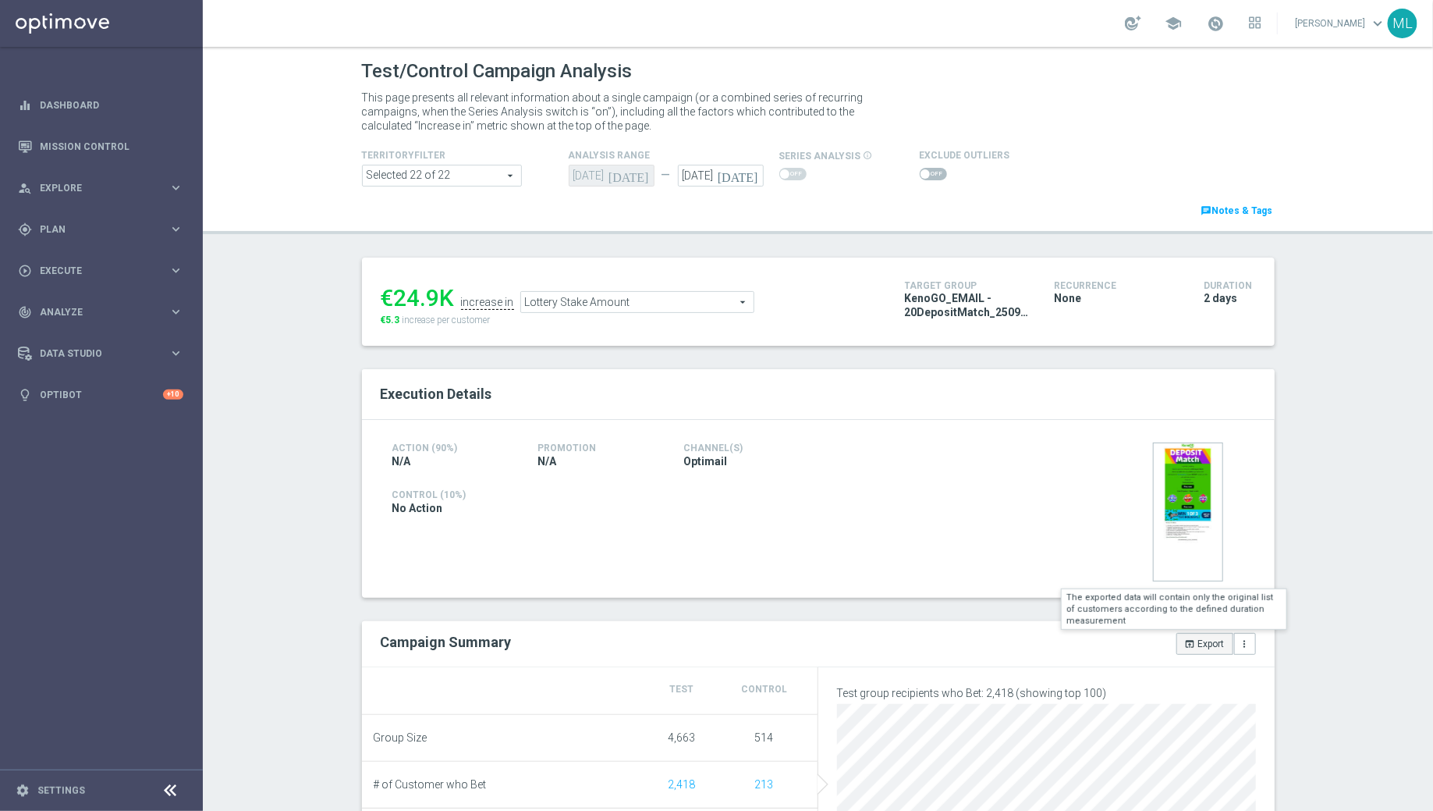
click at [1199, 645] on button "open_in_browser Export" at bounding box center [1205, 644] width 57 height 22
click at [605, 309] on span "Deposit Amount" at bounding box center [637, 302] width 233 height 20
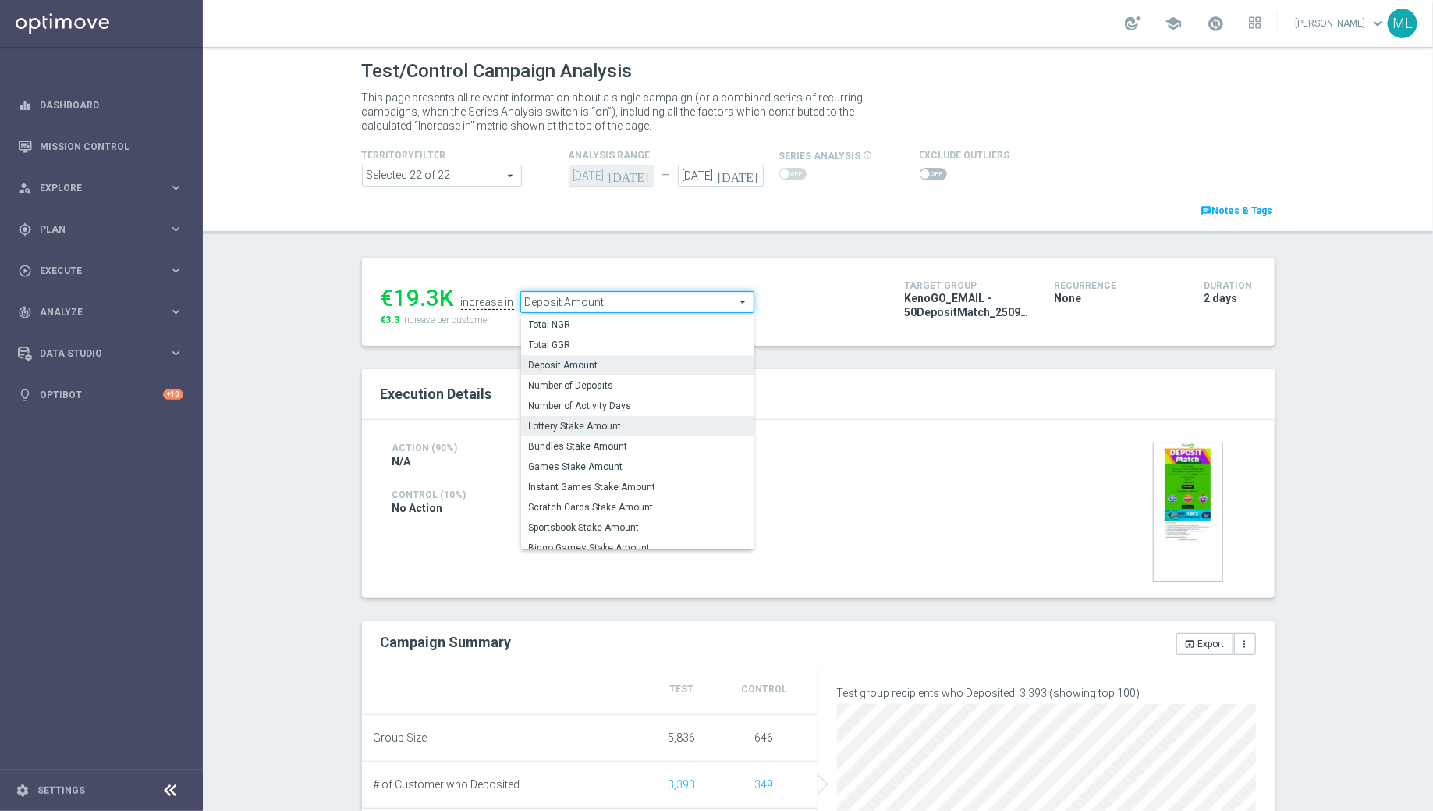
click at [591, 428] on span "Lottery Stake Amount" at bounding box center [637, 426] width 217 height 12
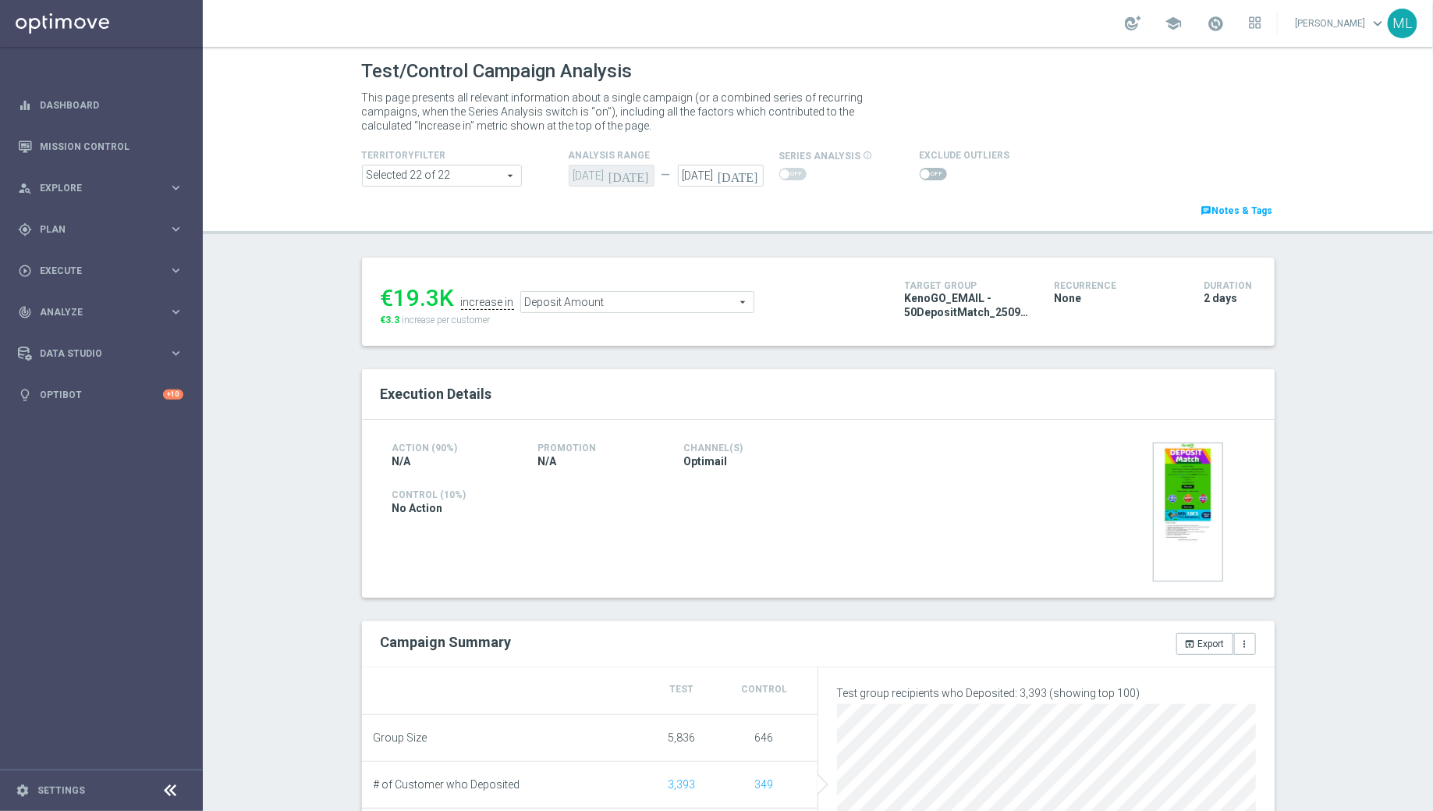
type input "Lottery Stake Amount"
click at [1202, 650] on button "open_in_browser Export" at bounding box center [1205, 644] width 57 height 22
